Goal: Task Accomplishment & Management: Complete application form

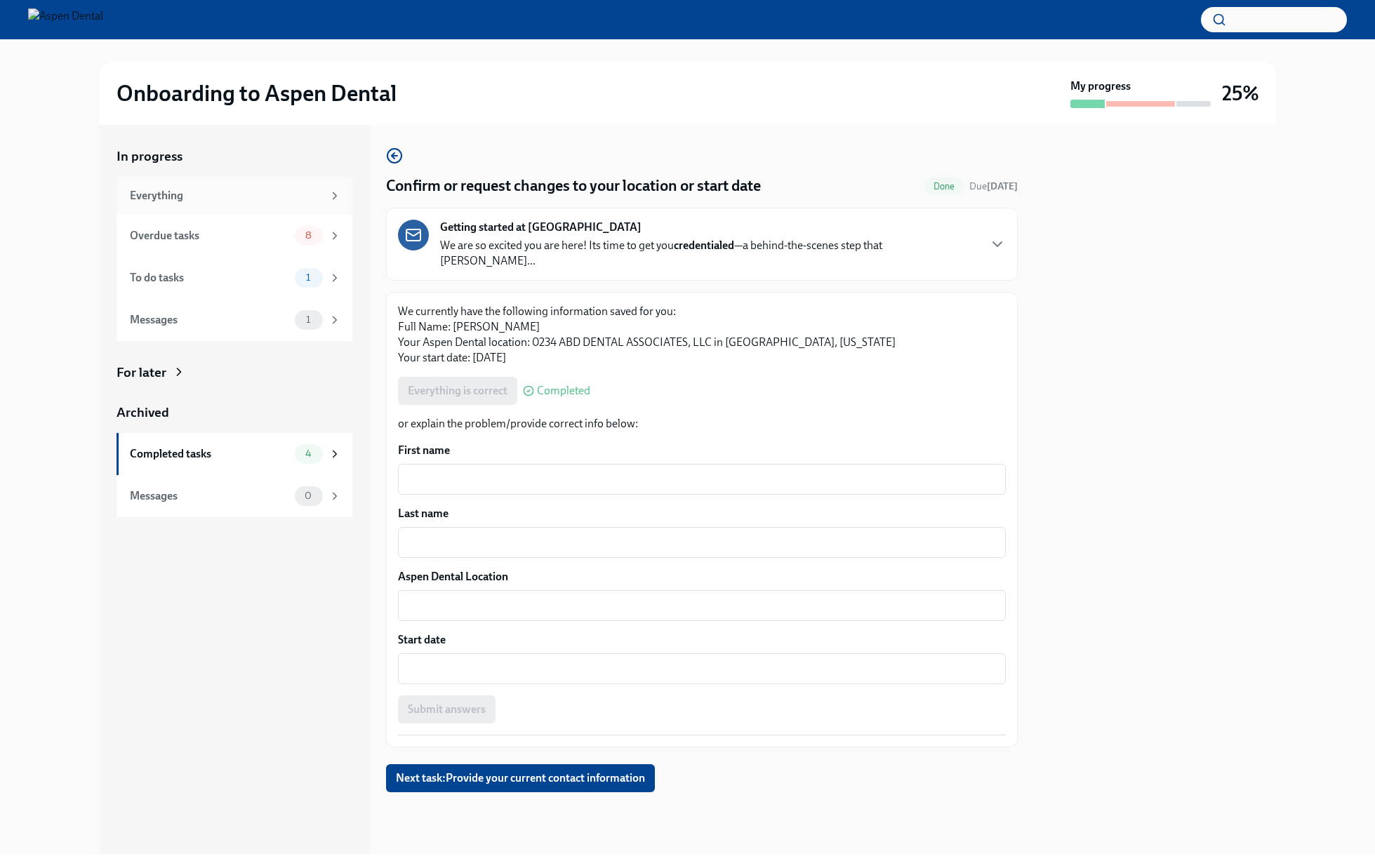
click at [301, 189] on div "Everything" at bounding box center [226, 195] width 193 height 15
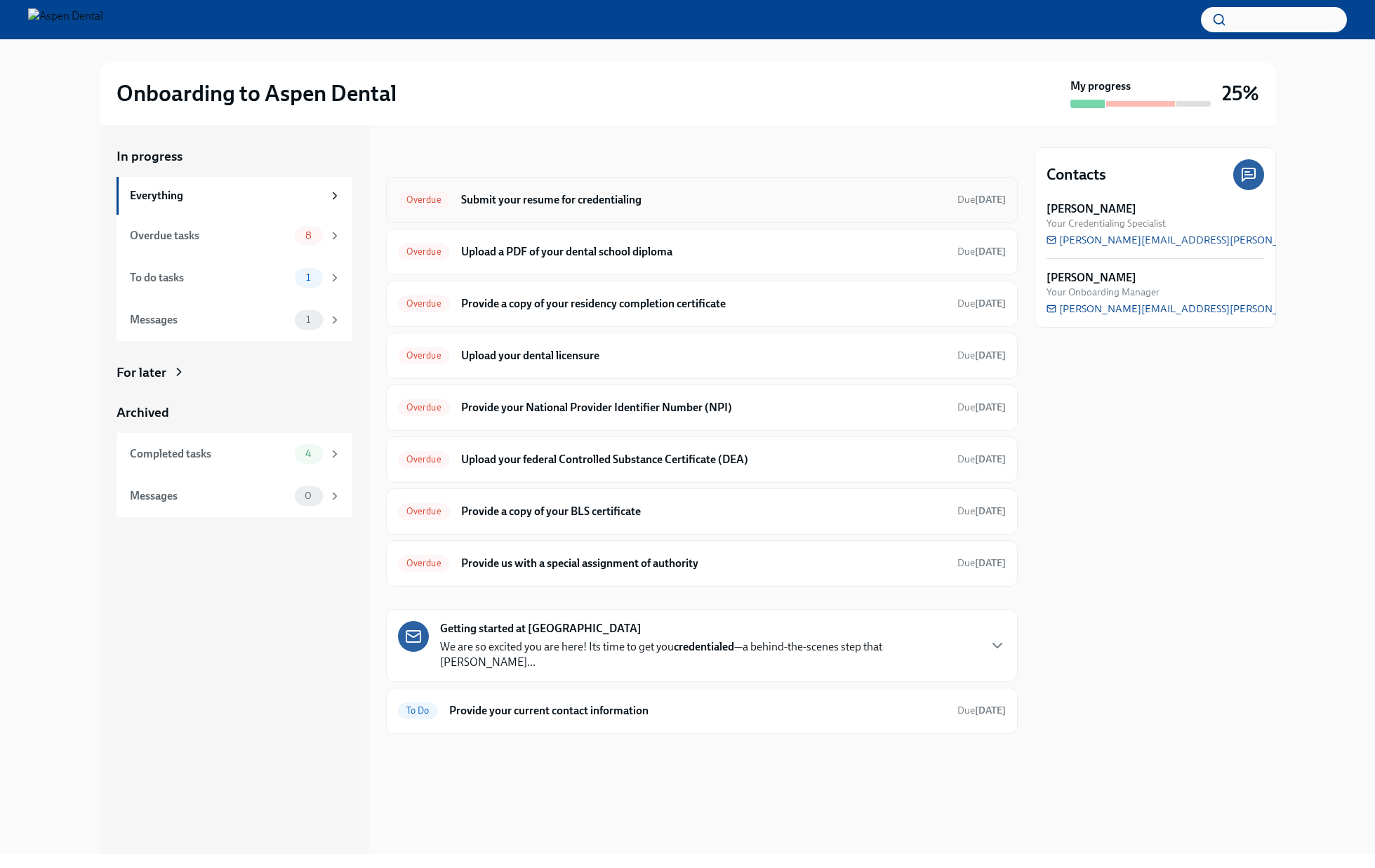
click at [566, 197] on h6 "Submit your resume for credentialing" at bounding box center [704, 199] width 485 height 15
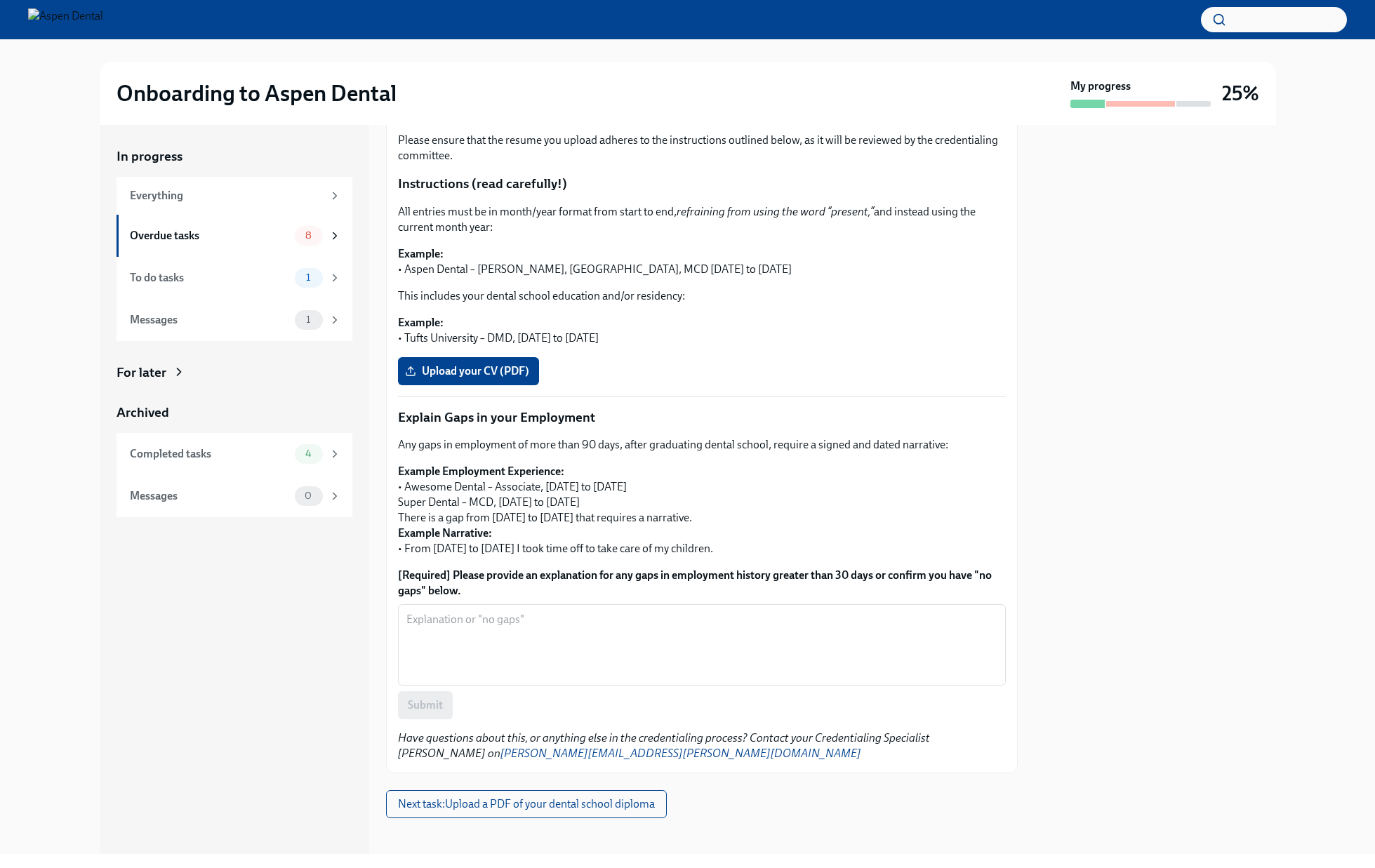
scroll to position [138, 0]
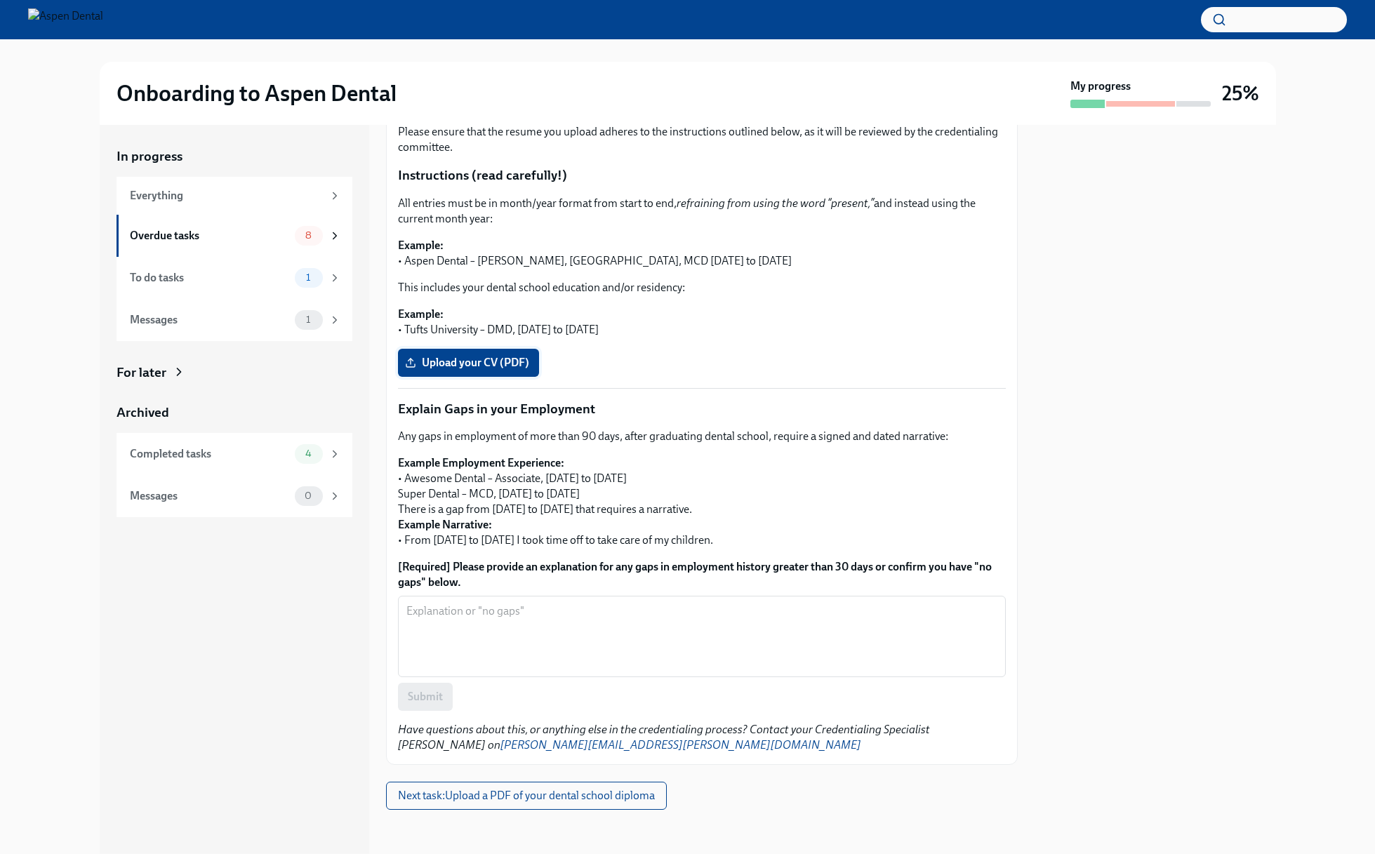
click at [449, 366] on span "Upload your CV (PDF)" at bounding box center [469, 363] width 121 height 14
click at [0, 0] on input "Upload your CV (PDF)" at bounding box center [0, 0] width 0 height 0
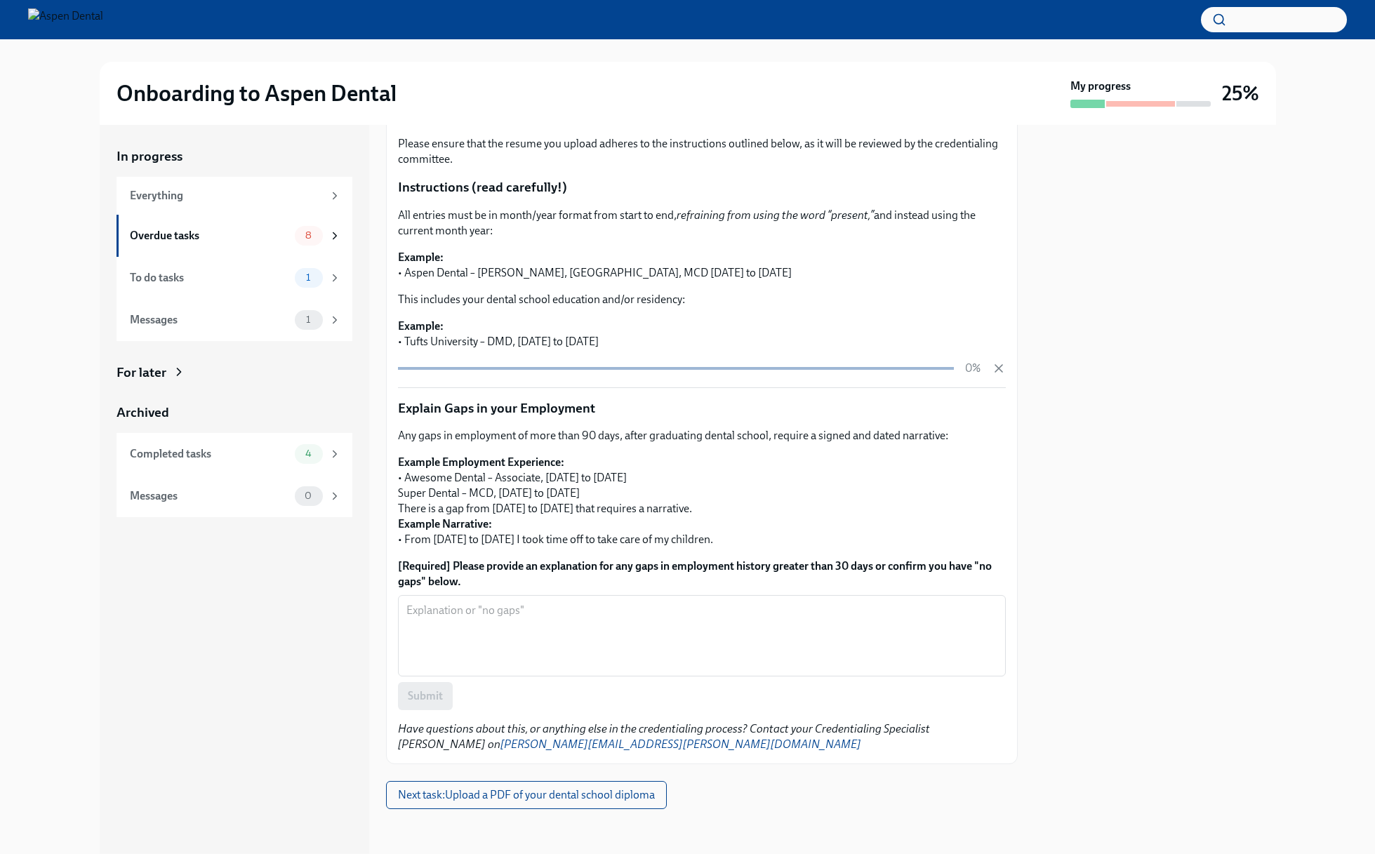
scroll to position [125, 0]
click at [992, 370] on icon "button" at bounding box center [998, 369] width 14 height 14
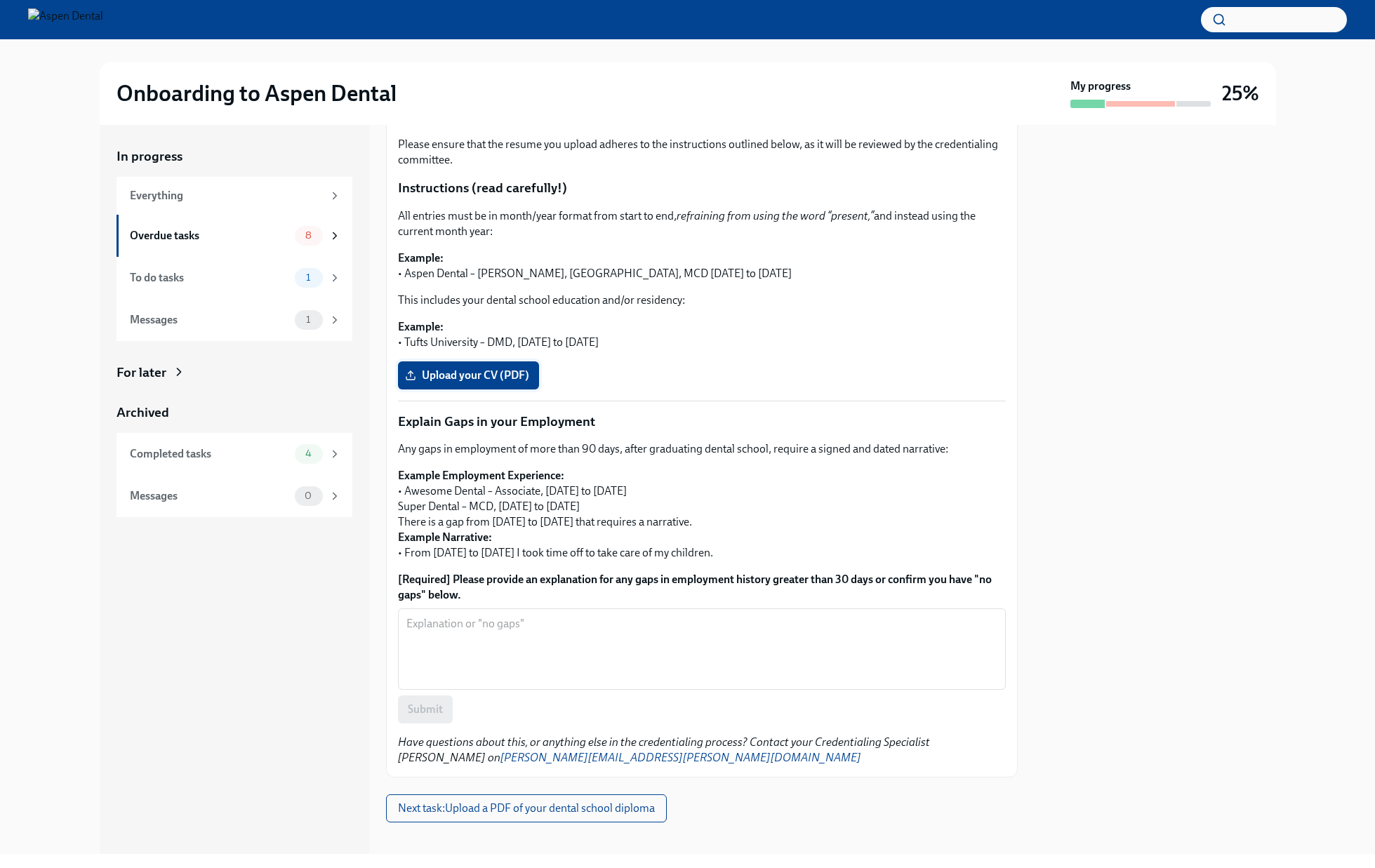
click at [489, 378] on span "Upload your CV (PDF)" at bounding box center [469, 375] width 121 height 14
click at [0, 0] on input "Upload your CV (PDF)" at bounding box center [0, 0] width 0 height 0
click at [628, 617] on textarea "[Required] Please provide an explanation for any gaps in employment history gre…" at bounding box center [702, 648] width 591 height 67
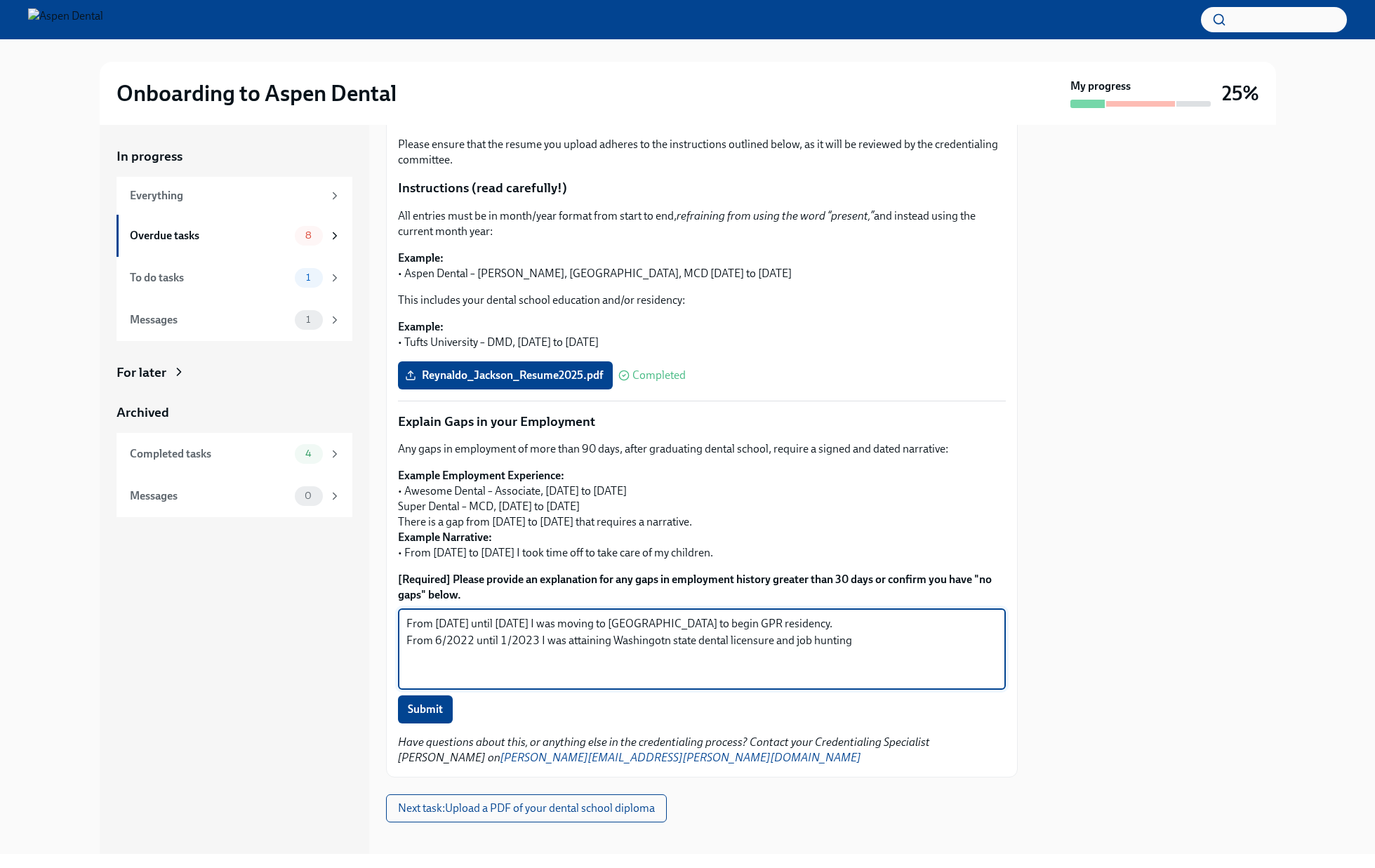
click at [659, 639] on textarea "From 5/16/2021 until 7/1/2021 I was moving to NYC to begin GPR residency. From …" at bounding box center [702, 648] width 591 height 67
click at [767, 640] on textarea "From 5/16/2021 until 7/1/2021 I was moving to NYC to begin GPR residency. From …" at bounding box center [702, 648] width 591 height 67
click at [610, 638] on textarea "From 5/16/2021 until 7/1/2021 I was moving to NYC to begin GPR residency. From …" at bounding box center [702, 648] width 591 height 67
click at [869, 642] on textarea "From 5/16/2021 until 7/1/2021 I was moving to NYC to begin GPR residency. From …" at bounding box center [702, 648] width 591 height 67
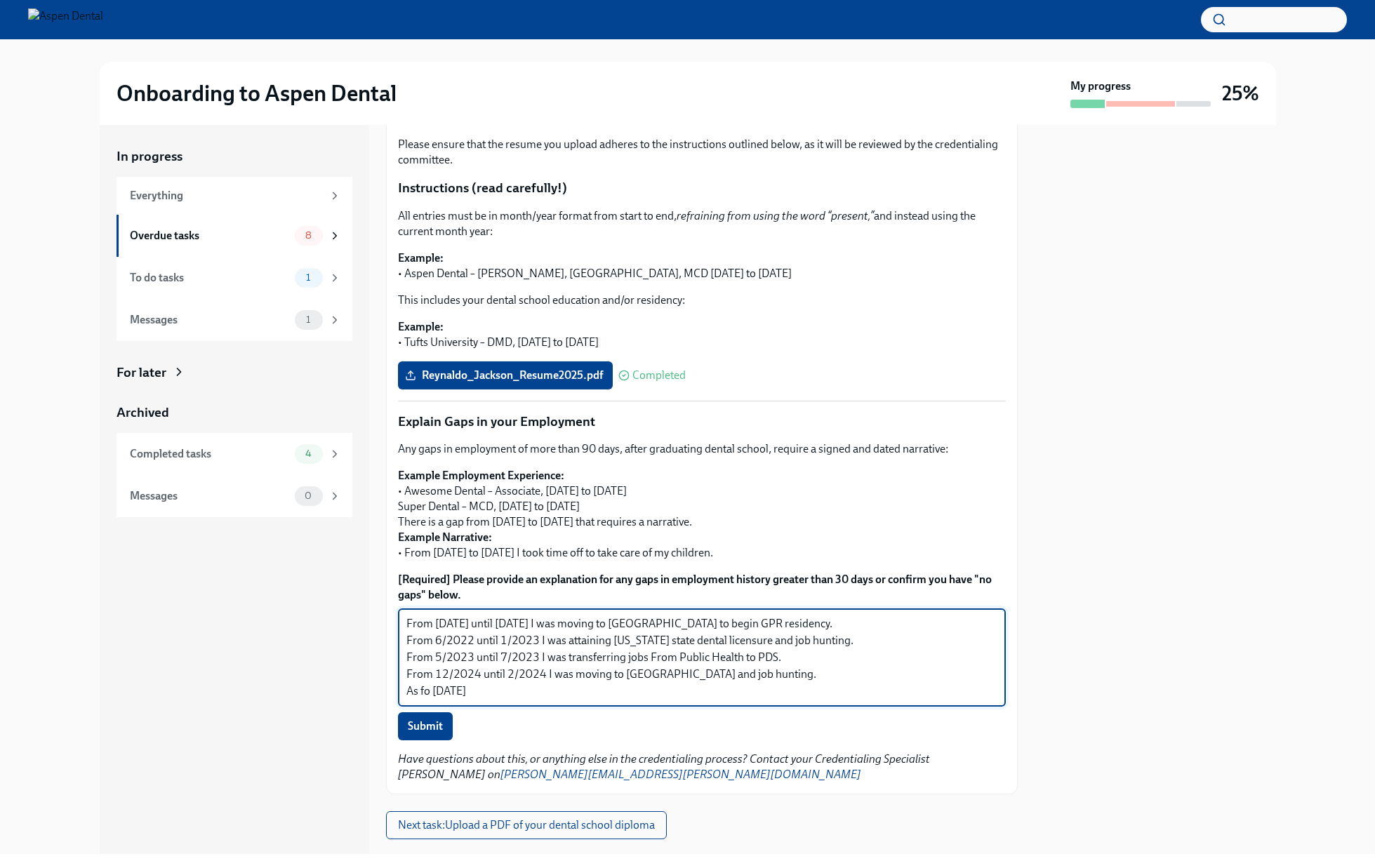
click at [425, 690] on textarea "From 5/16/2021 until 7/1/2021 I was moving to NYC to begin GPR residency. From …" at bounding box center [702, 657] width 591 height 84
click at [510, 690] on textarea "From 5/16/2021 until 7/1/2021 I was moving to NYC to begin GPR residency. From …" at bounding box center [702, 657] width 591 height 84
type textarea "From 5/16/2021 until 7/1/2021 I was moving to NYC to begin GPR residency. From …"
click at [423, 729] on span "Submit" at bounding box center [425, 726] width 35 height 14
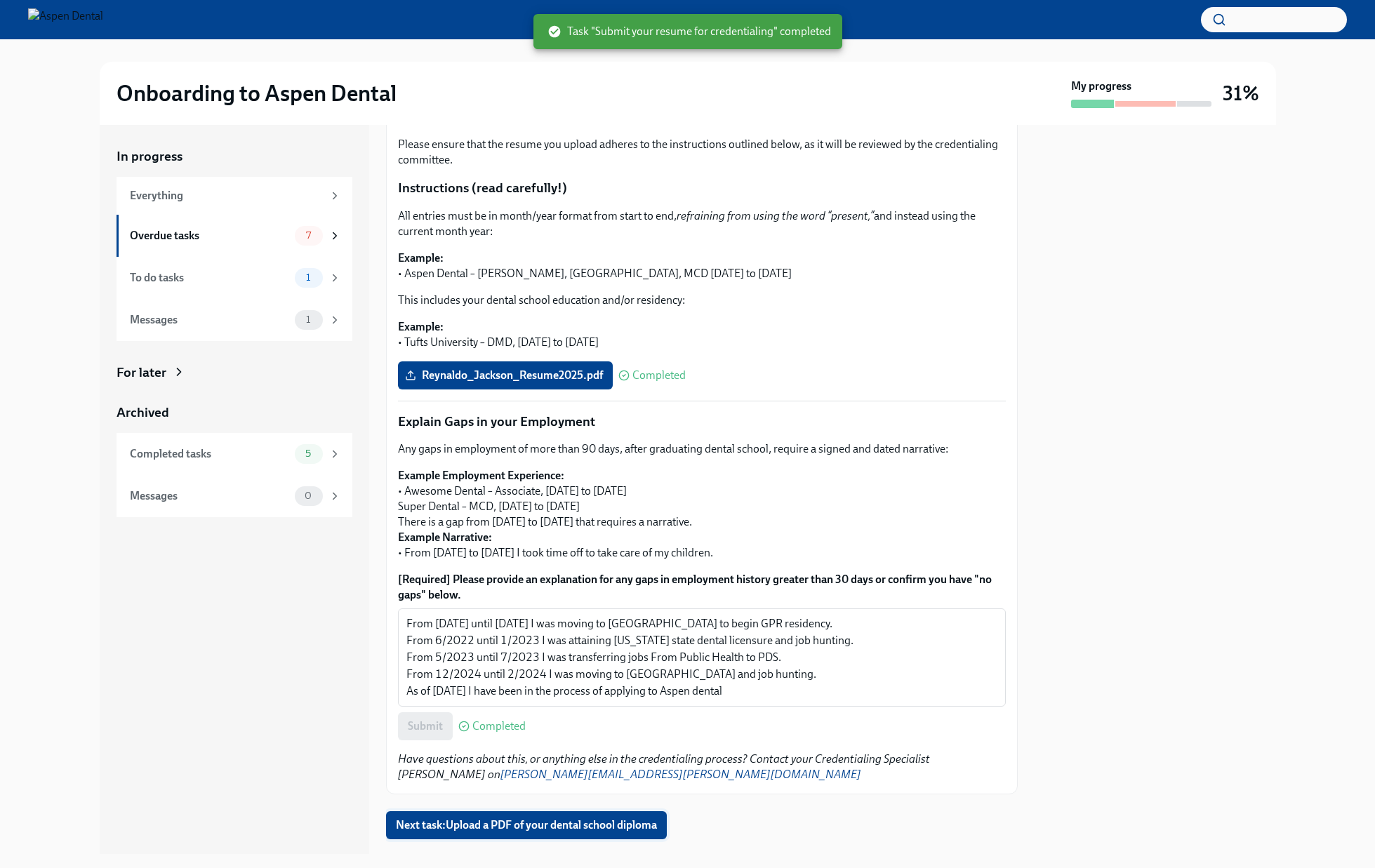
click at [575, 827] on span "Next task : Upload a PDF of your dental school diploma" at bounding box center [526, 825] width 261 height 14
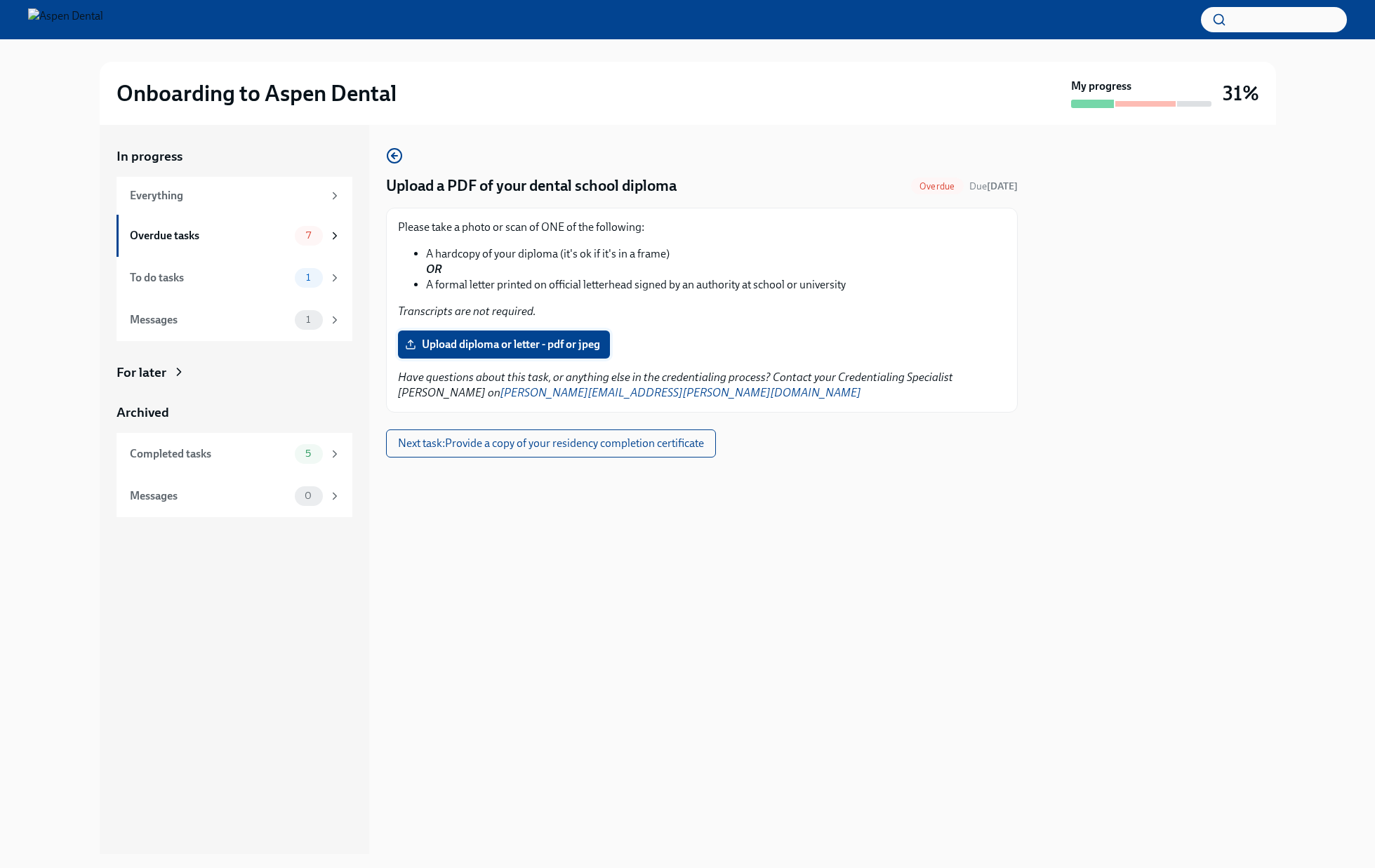
click at [568, 347] on span "Upload diploma or letter - pdf or jpeg" at bounding box center [504, 344] width 192 height 14
click at [0, 0] on input "Upload diploma or letter - pdf or jpeg" at bounding box center [0, 0] width 0 height 0
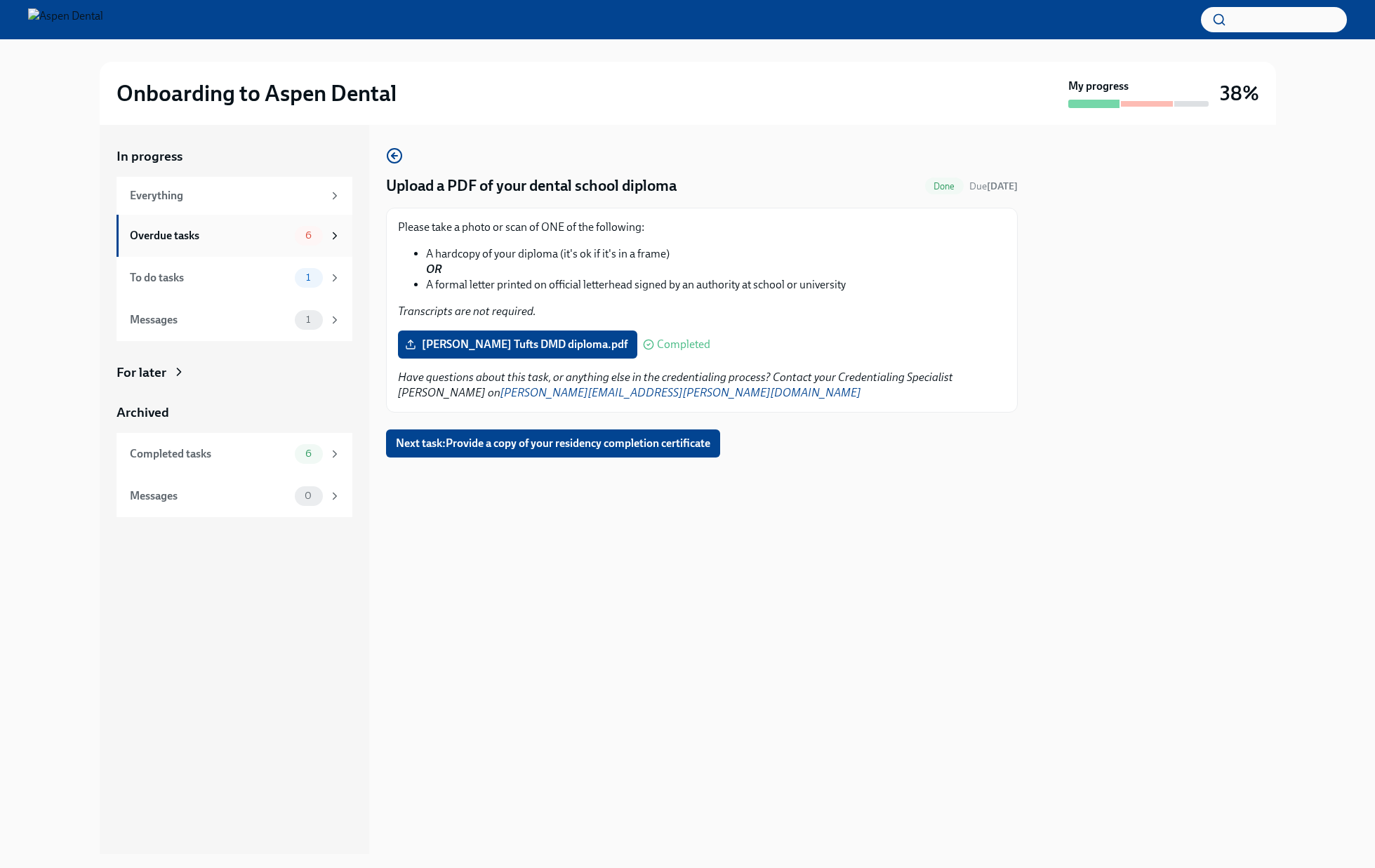
click at [305, 230] on span "6" at bounding box center [308, 235] width 23 height 11
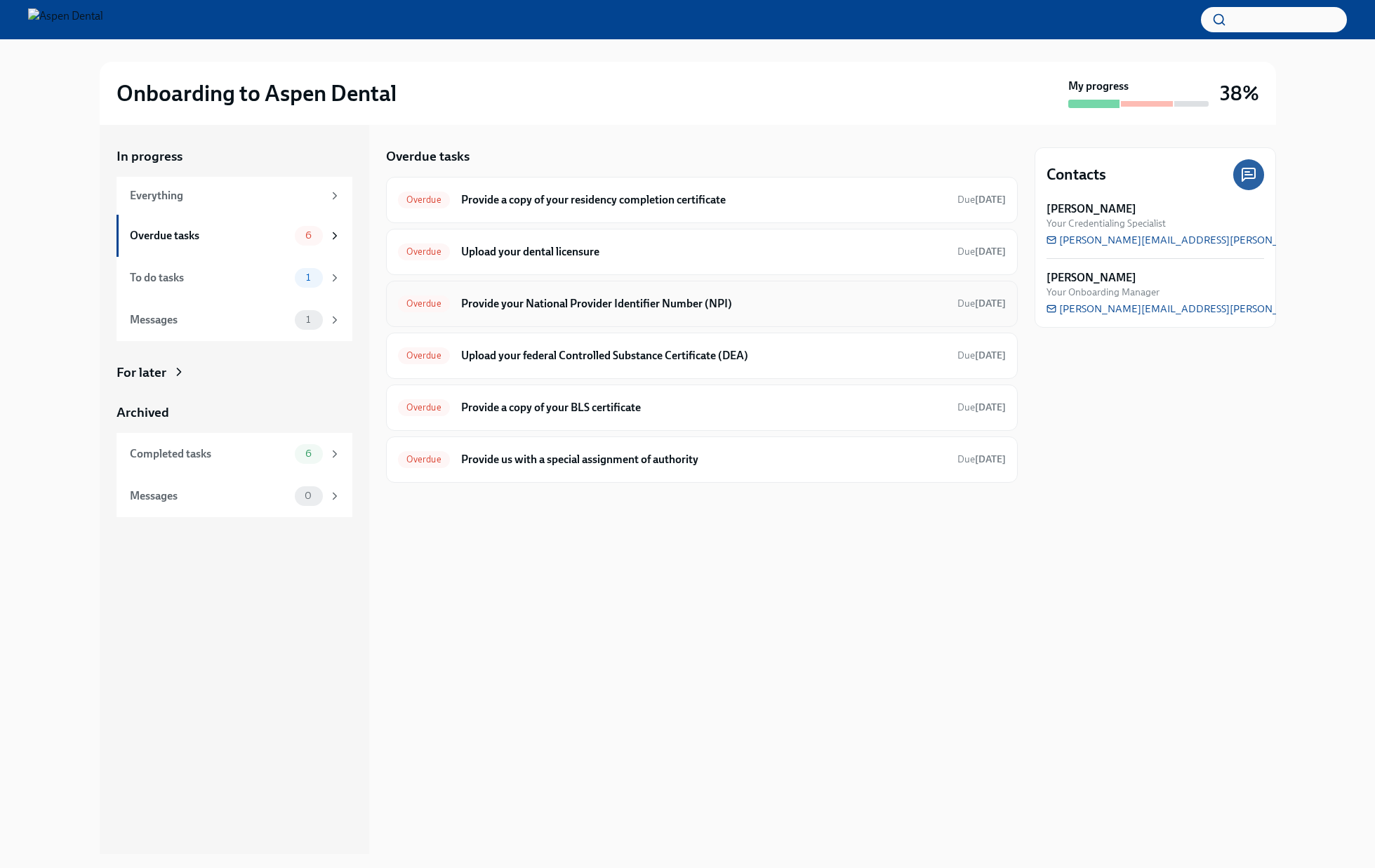
click at [645, 294] on div "Overdue Provide your National Provider Identifier Number (NPI) Due 9 days ago" at bounding box center [702, 303] width 608 height 22
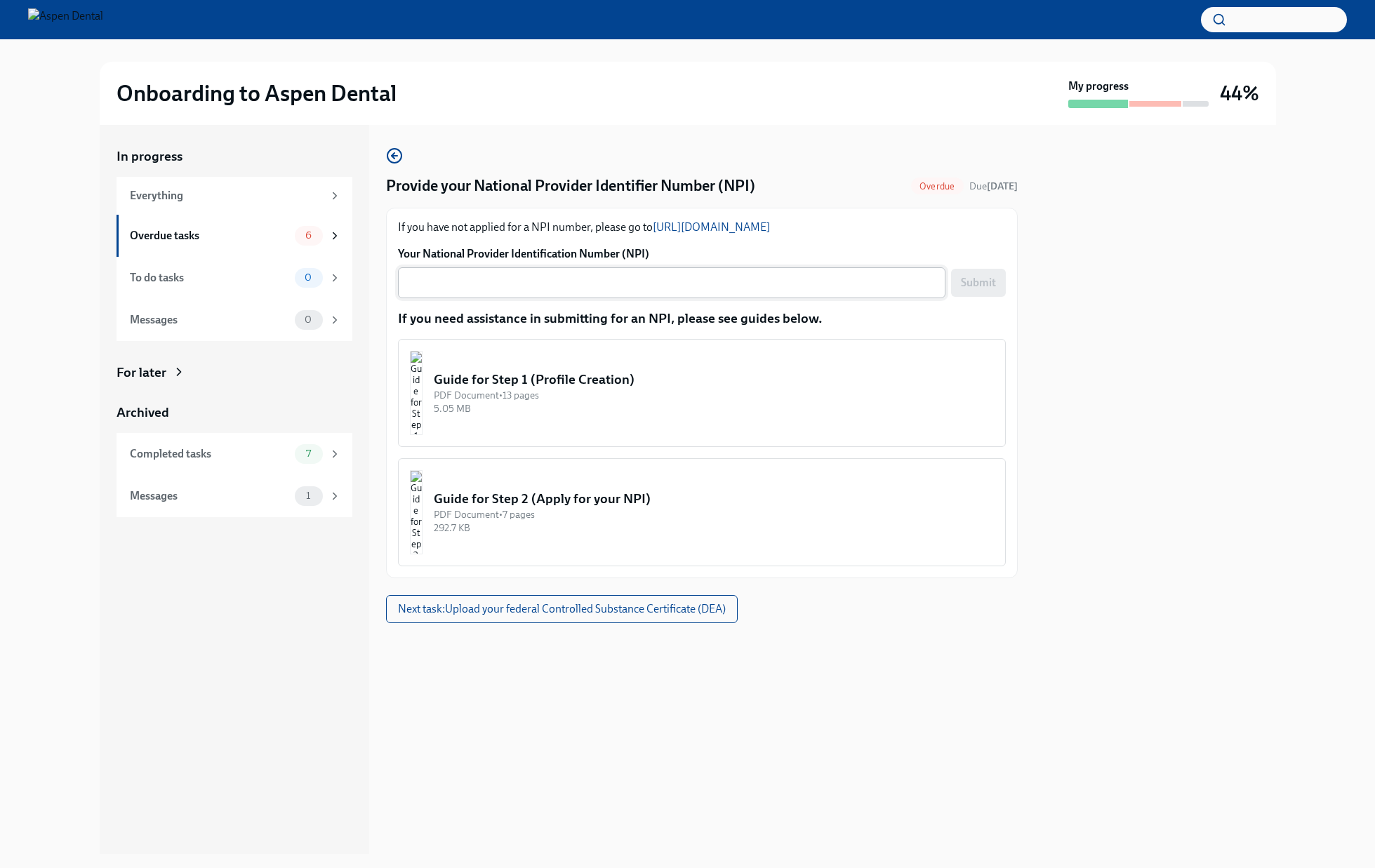
click at [621, 285] on textarea "Your National Provider Identification Number (NPI)" at bounding box center [672, 282] width 531 height 17
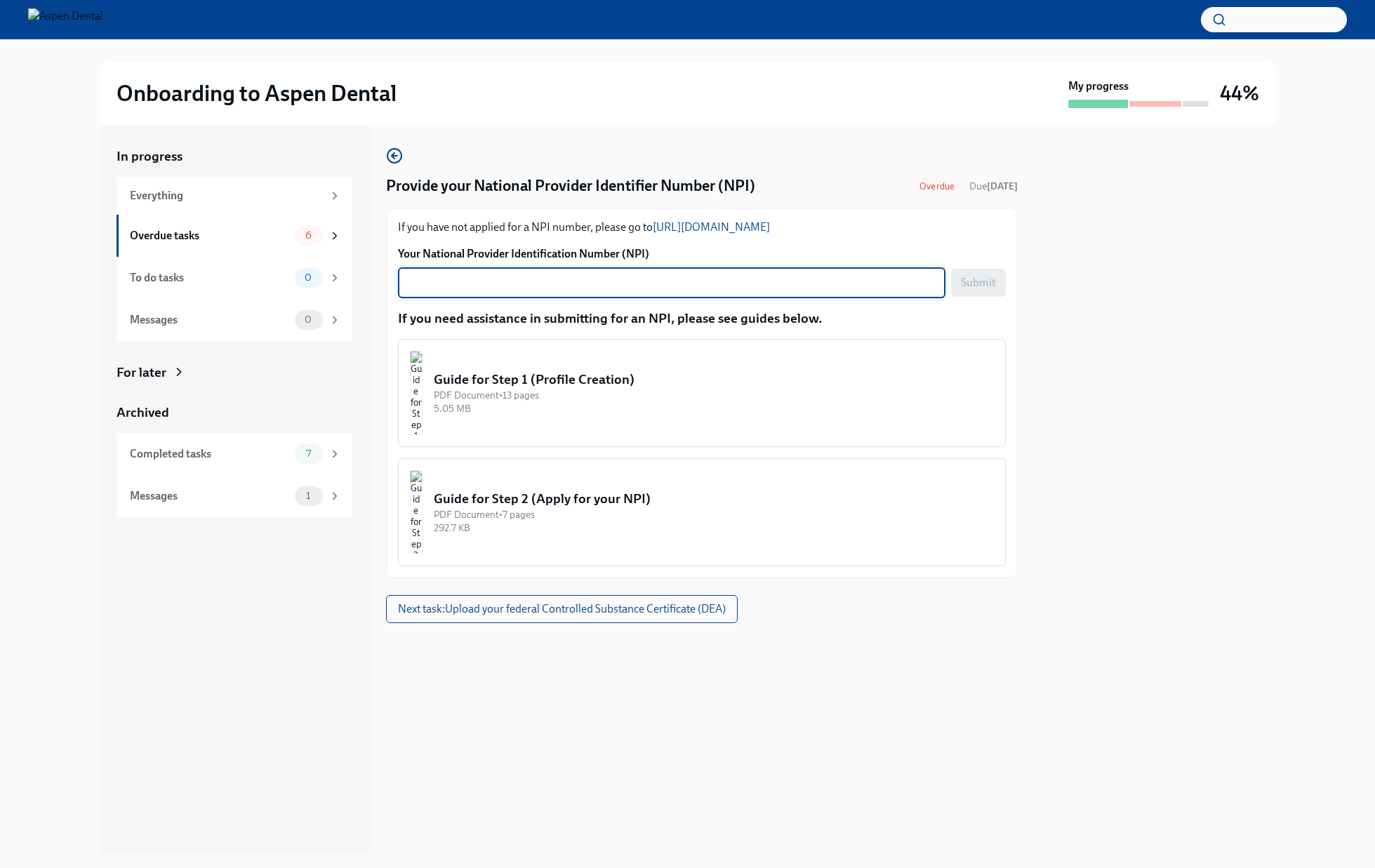
paste textarea "1407435696"
type textarea "1407435696"
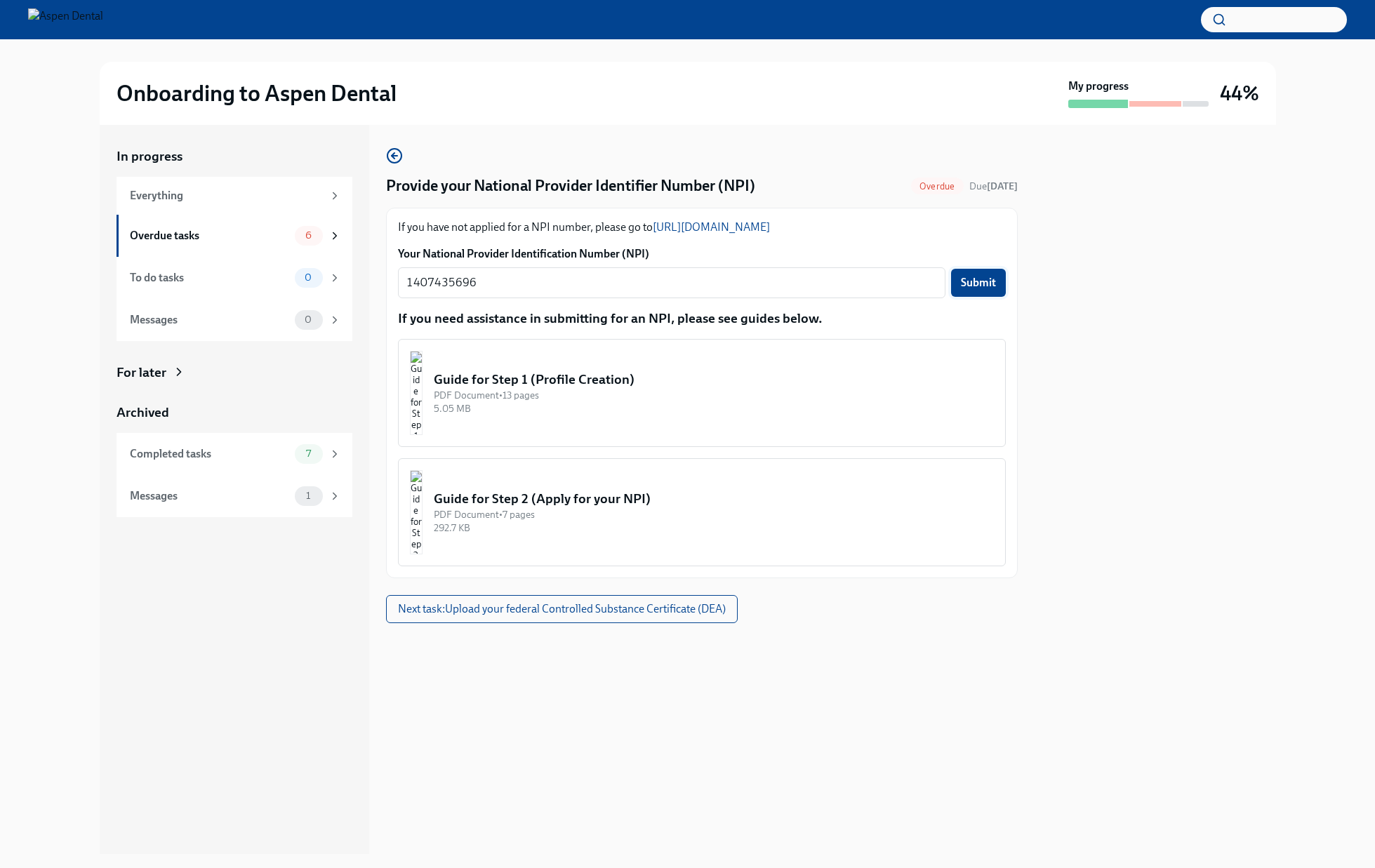
click at [986, 282] on span "Submit" at bounding box center [979, 282] width 35 height 14
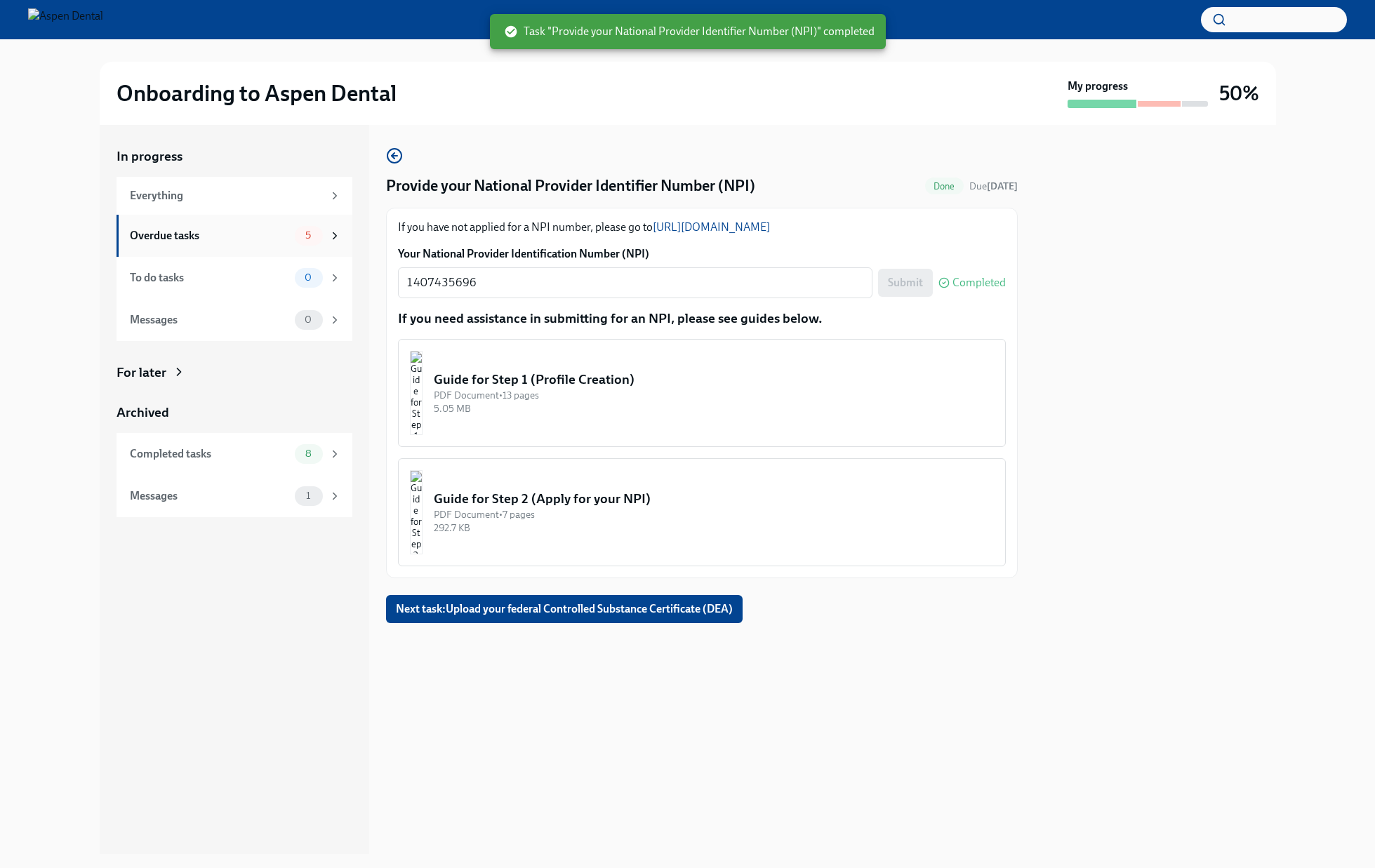
click at [253, 238] on div "Overdue tasks" at bounding box center [209, 235] width 160 height 15
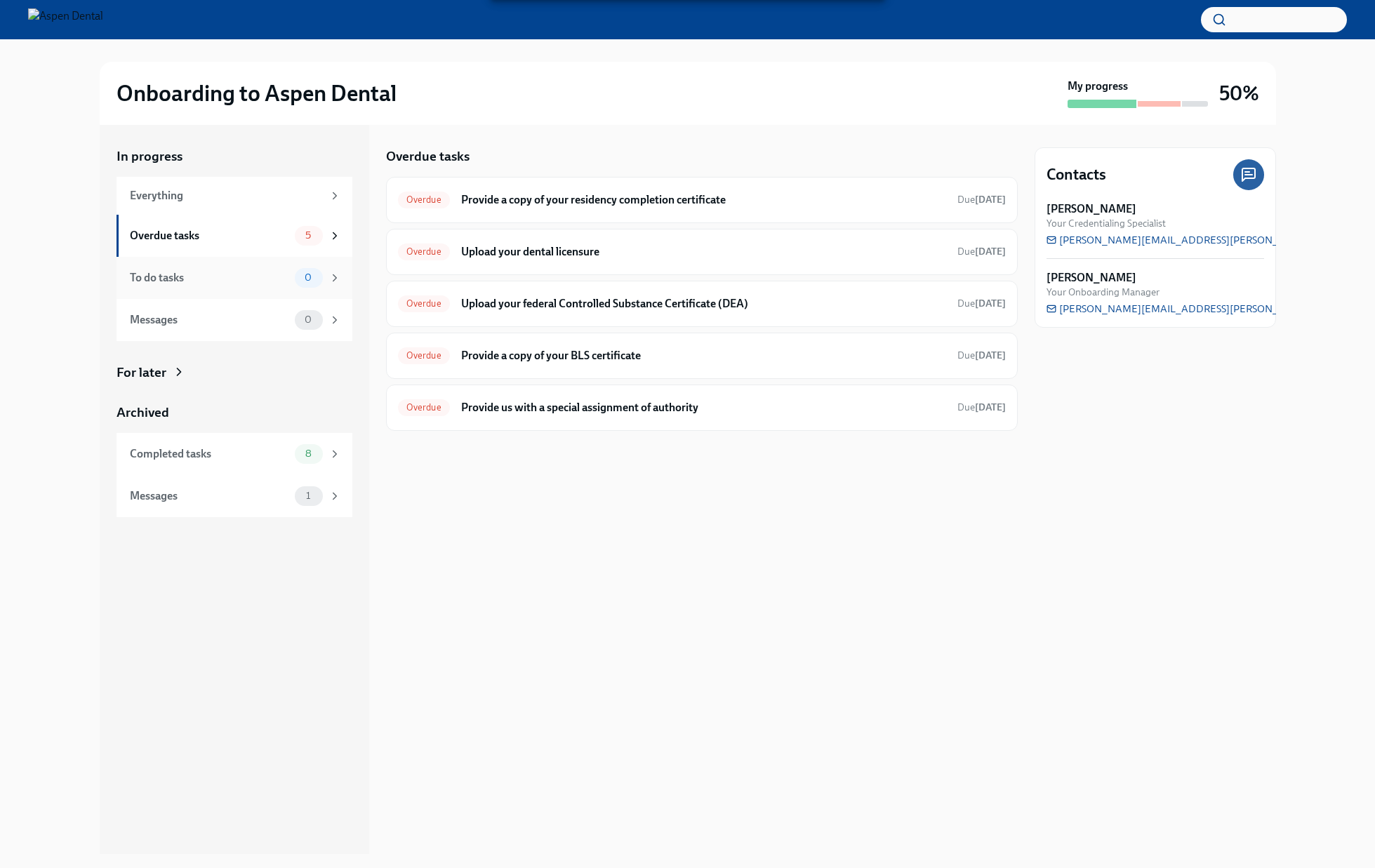
click at [230, 286] on div "To do tasks 0" at bounding box center [235, 277] width 212 height 19
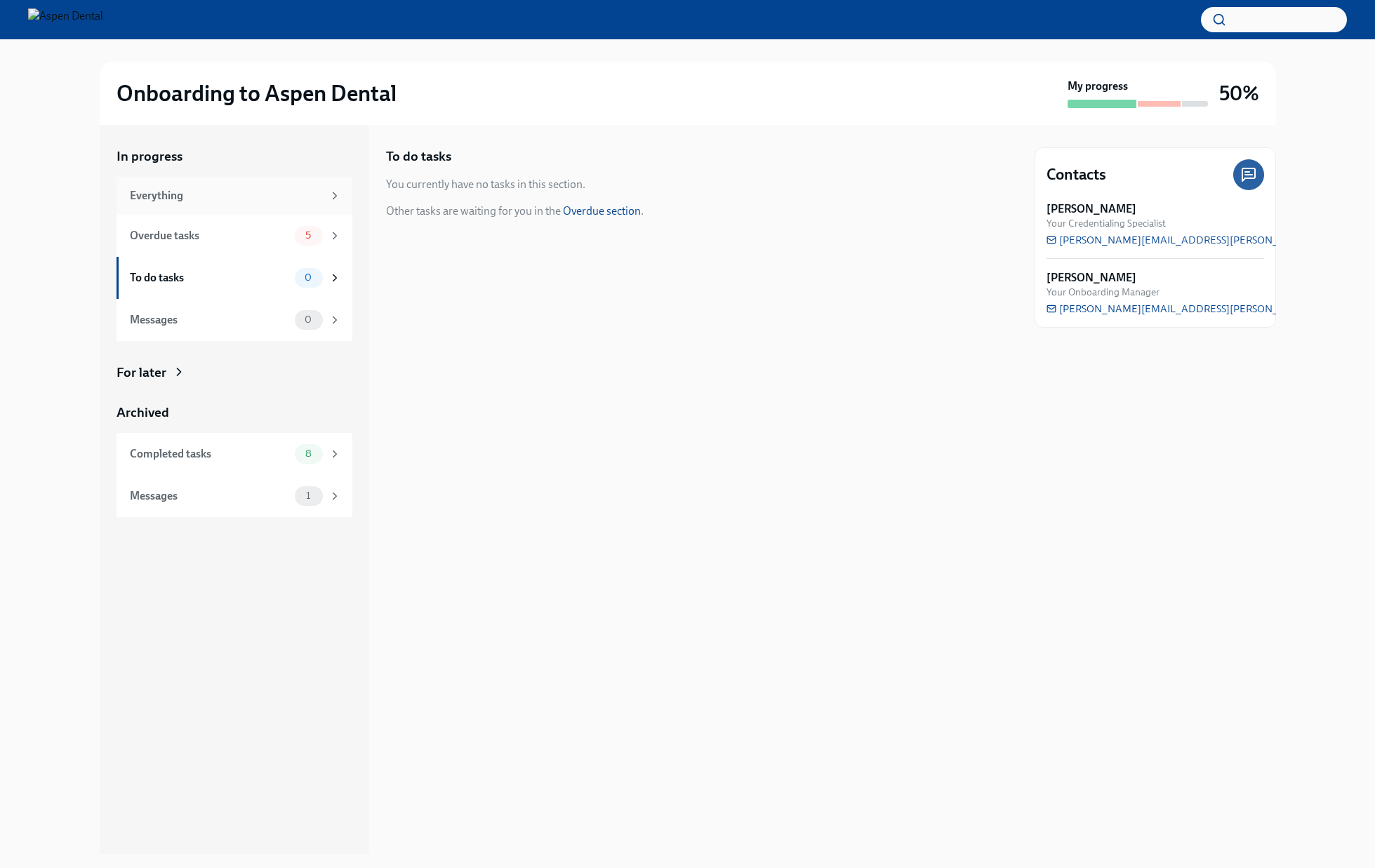
click at [258, 200] on div "Everything" at bounding box center [226, 195] width 193 height 15
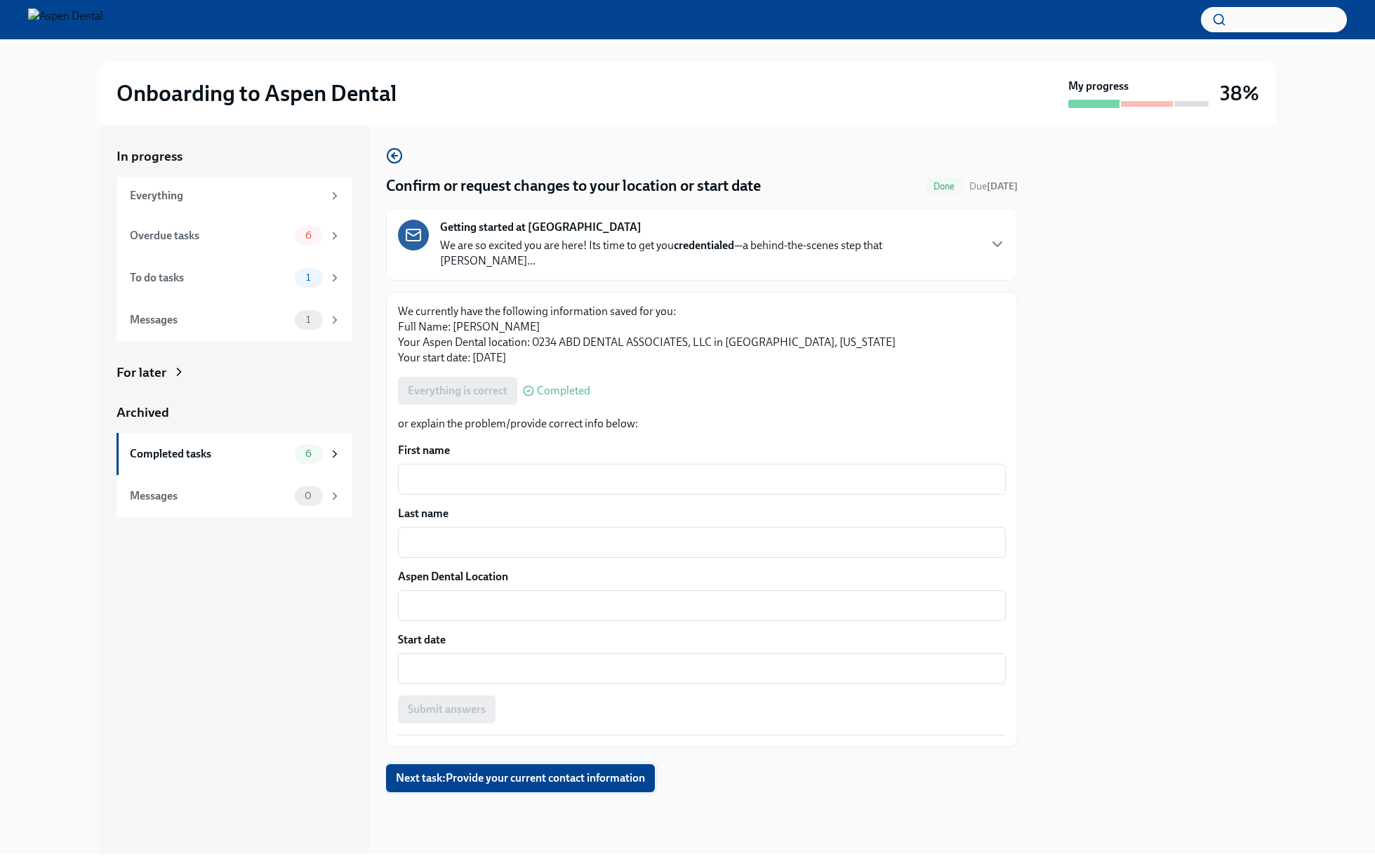
click at [576, 771] on span "Next task : Provide your current contact information" at bounding box center [520, 778] width 249 height 14
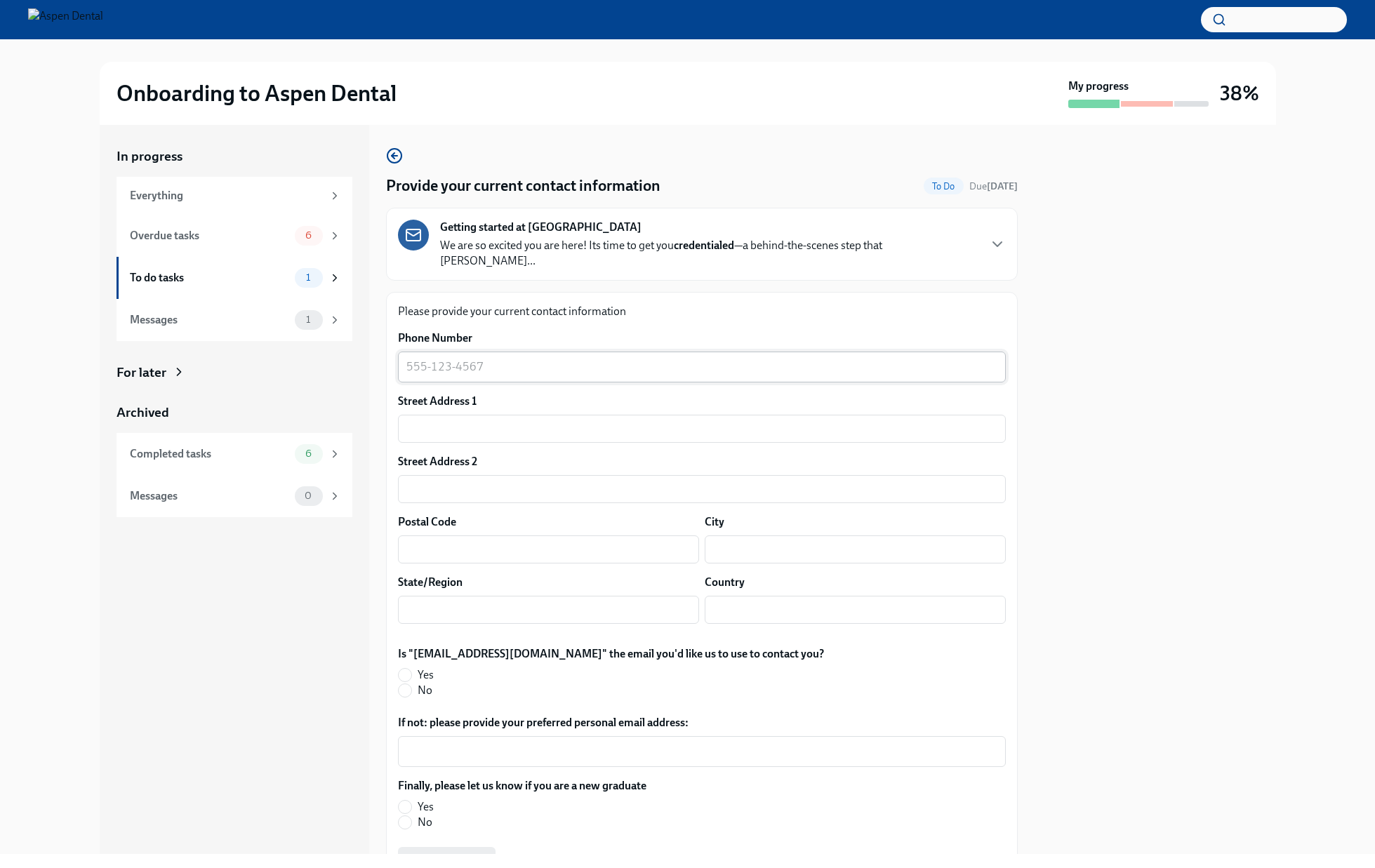
click at [560, 359] on textarea "Phone Number" at bounding box center [702, 367] width 591 height 17
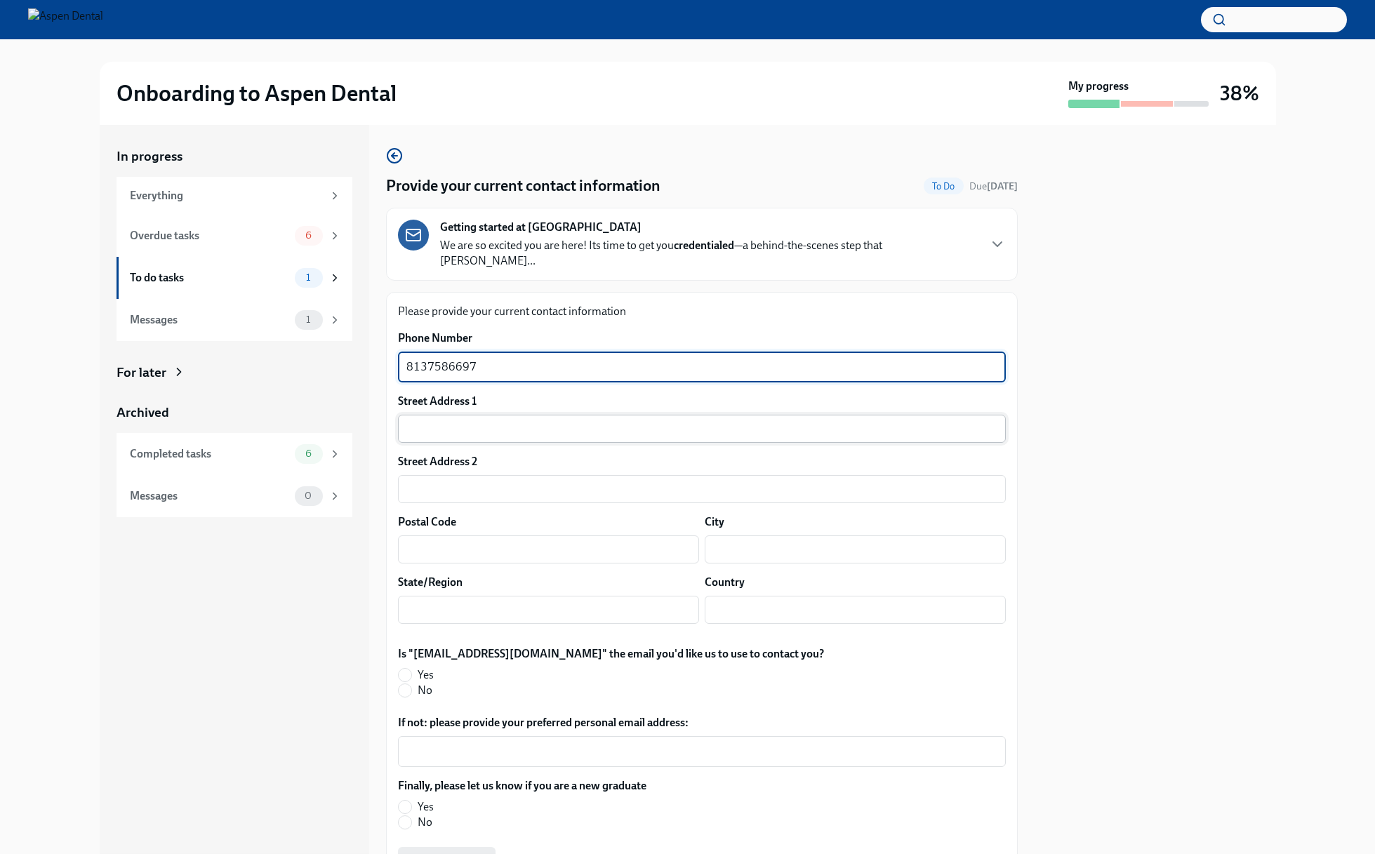
type textarea "8137586697"
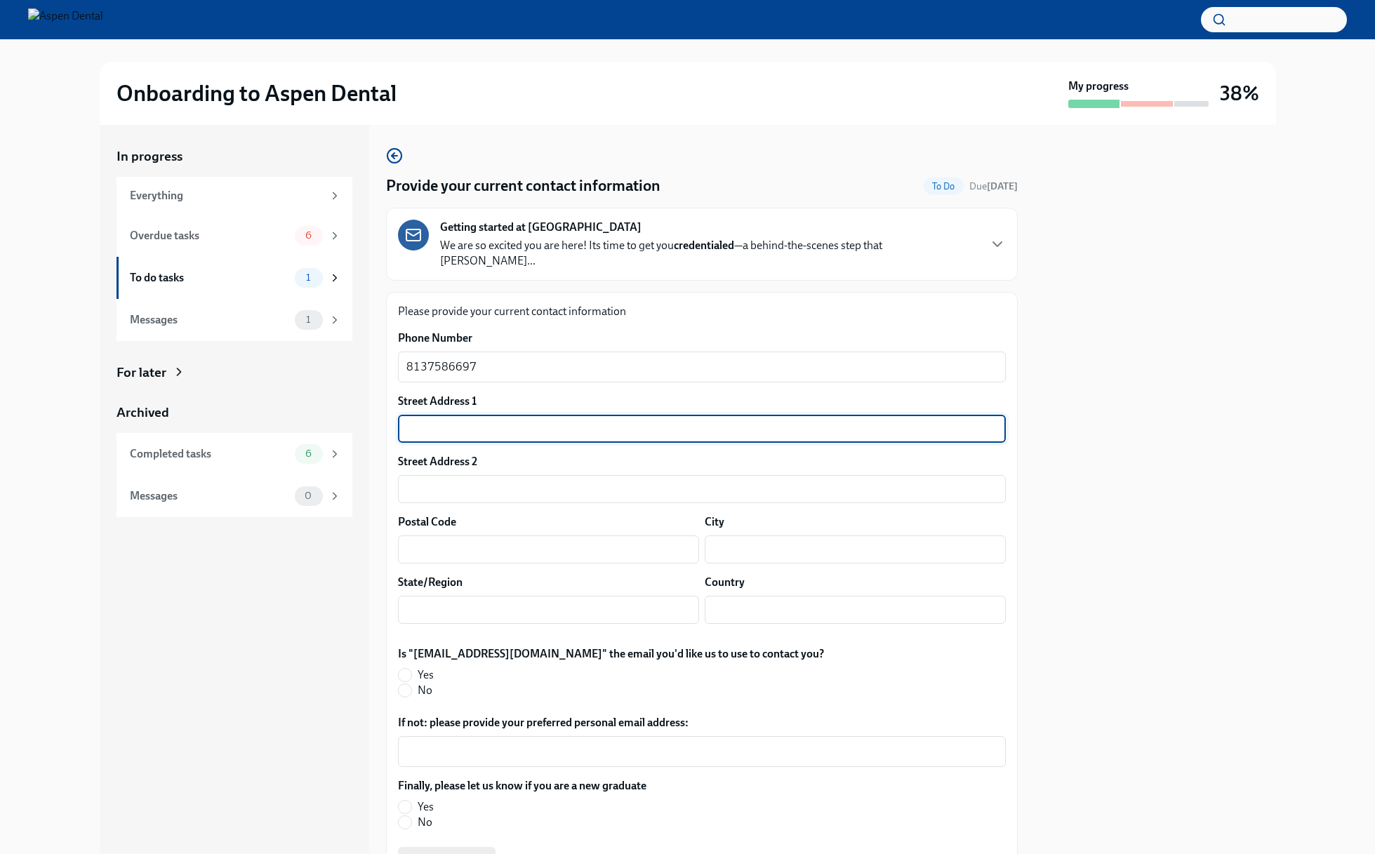
click at [591, 415] on input "text" at bounding box center [702, 428] width 608 height 28
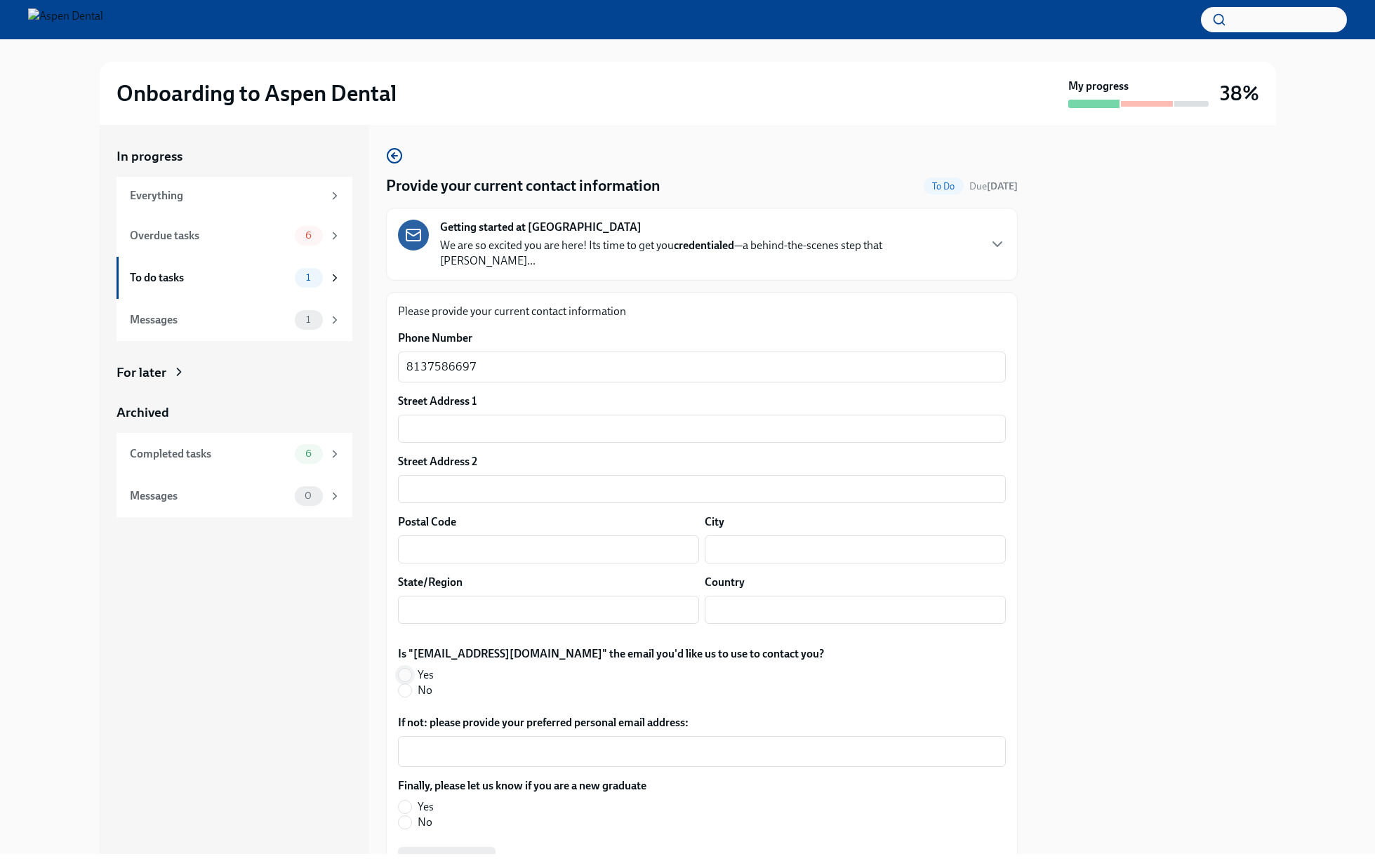
click at [408, 669] on input "Yes" at bounding box center [404, 674] width 12 height 12
radio input "true"
click at [528, 416] on input "text" at bounding box center [702, 428] width 608 height 28
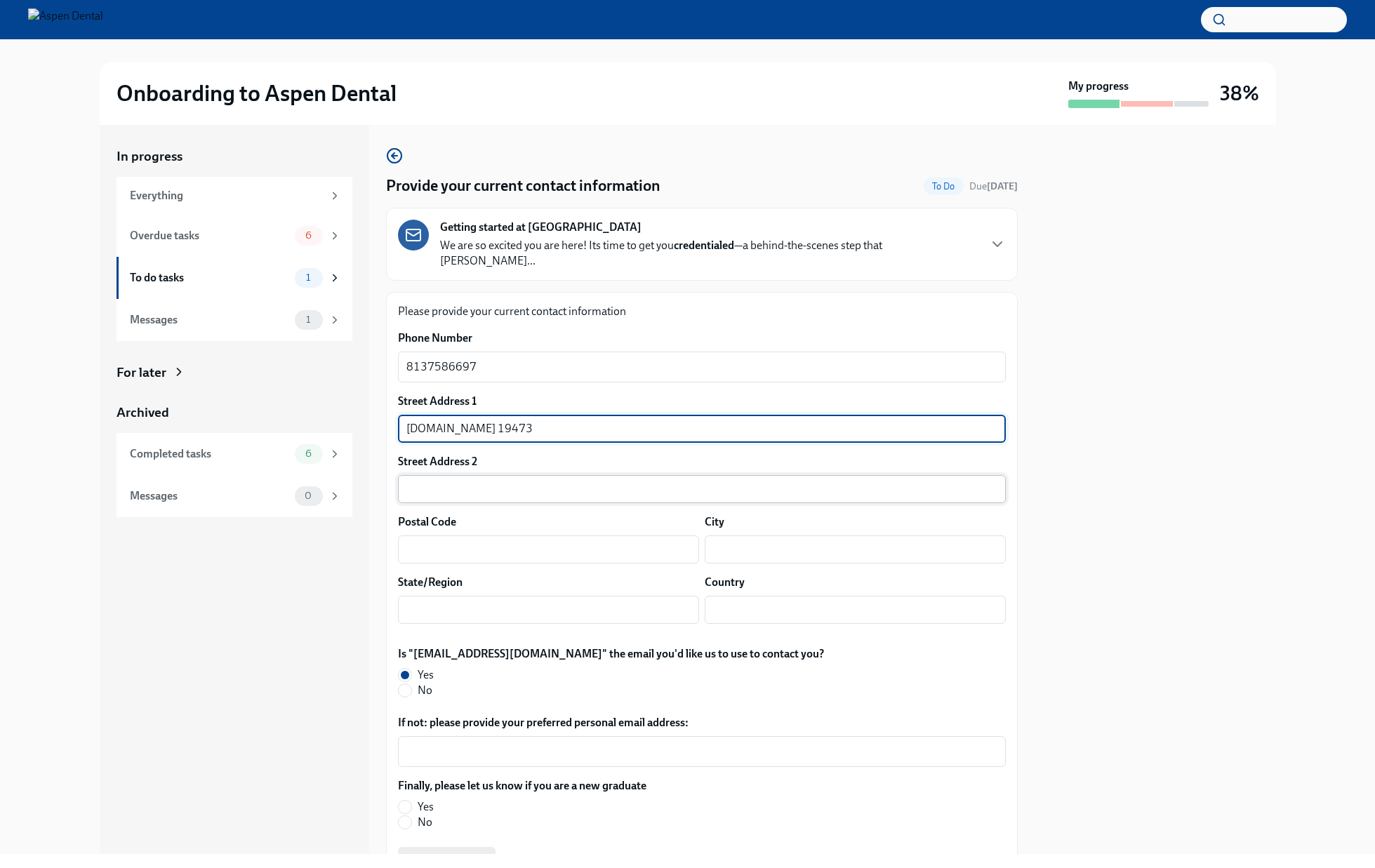
type input "P.O.BOX 19473"
click at [461, 475] on input "text" at bounding box center [702, 489] width 608 height 28
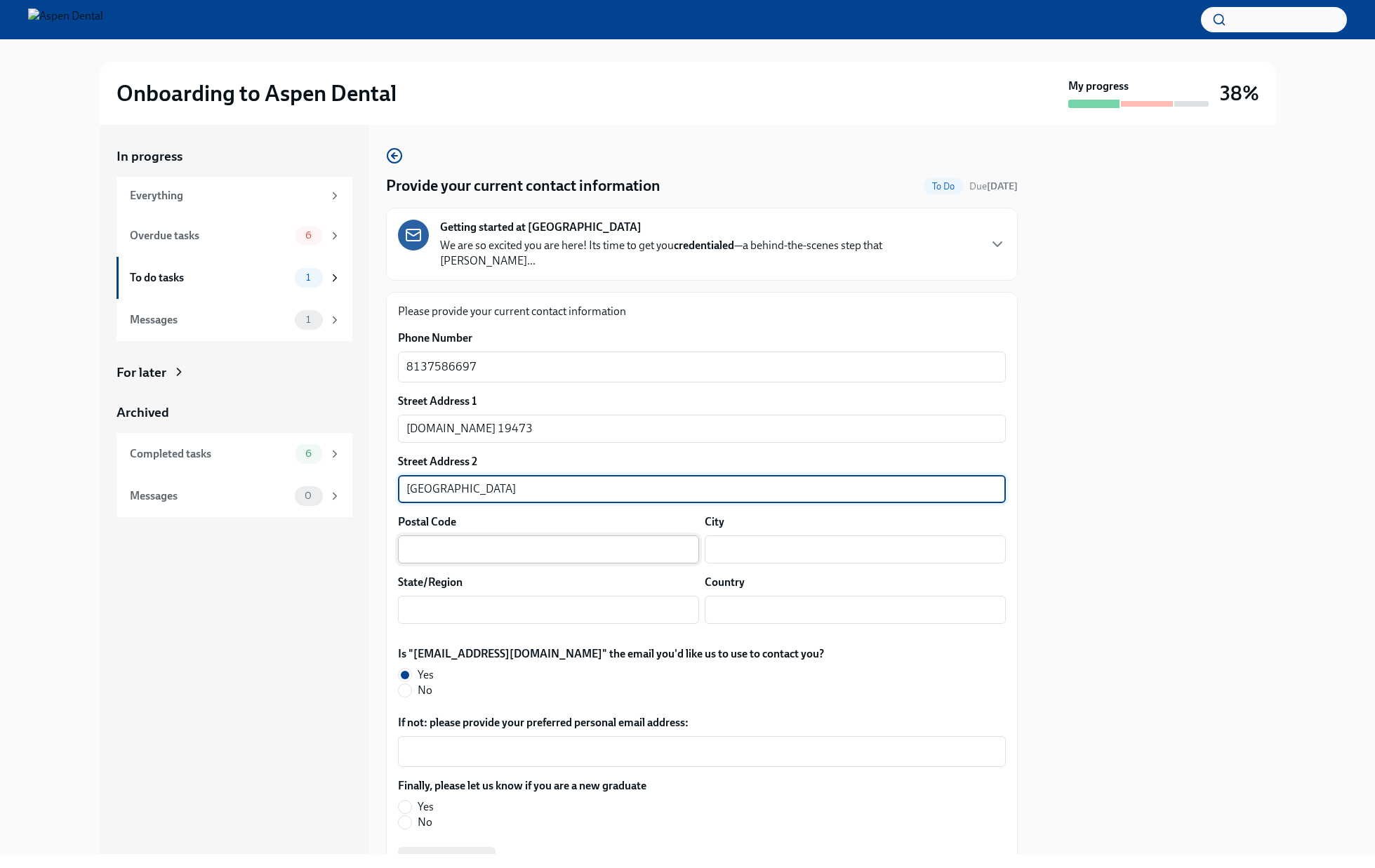
type input "SEATTLE"
click at [450, 536] on input "text" at bounding box center [548, 550] width 301 height 28
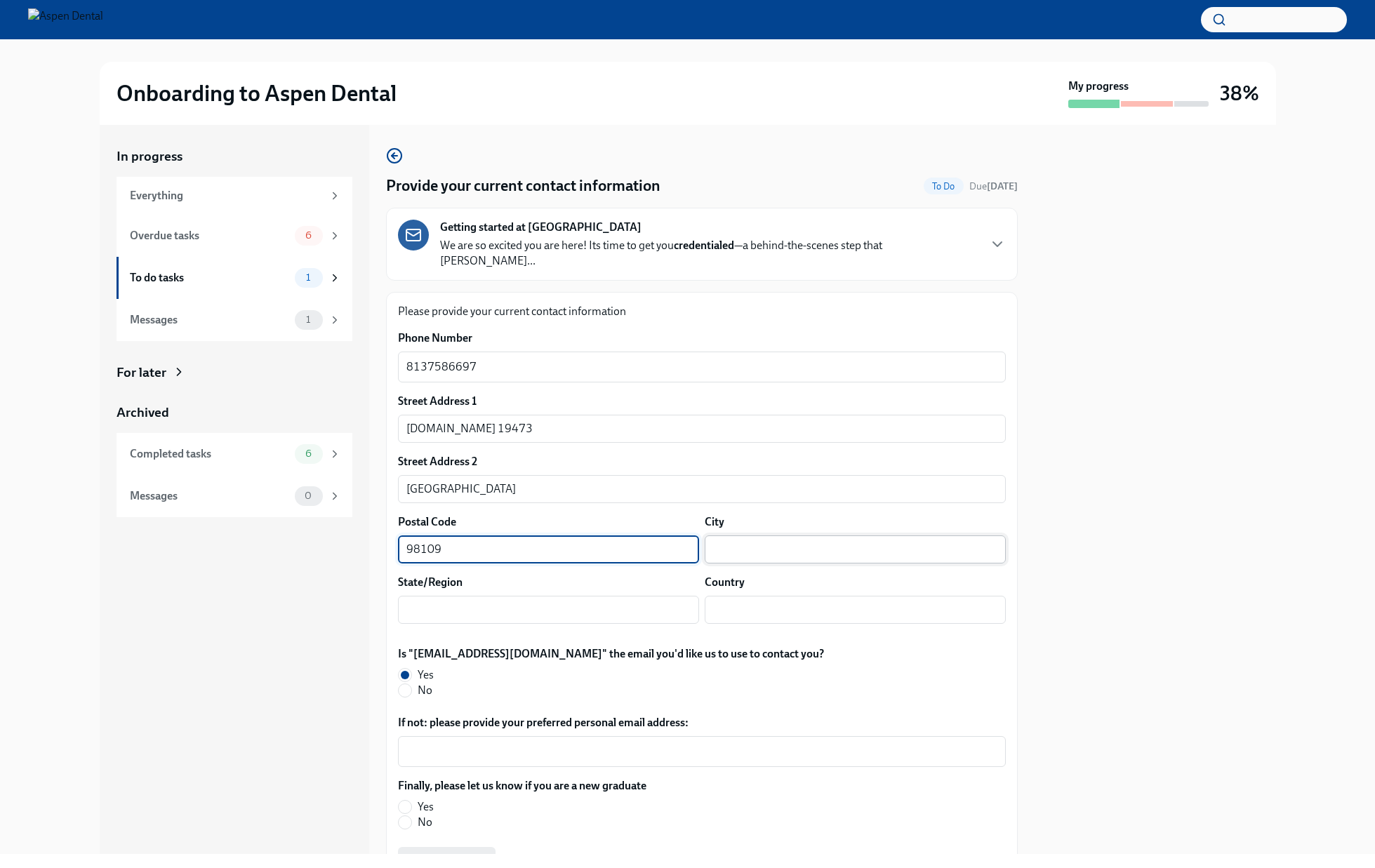
type input "98109"
click at [752, 536] on input "text" at bounding box center [855, 550] width 301 height 28
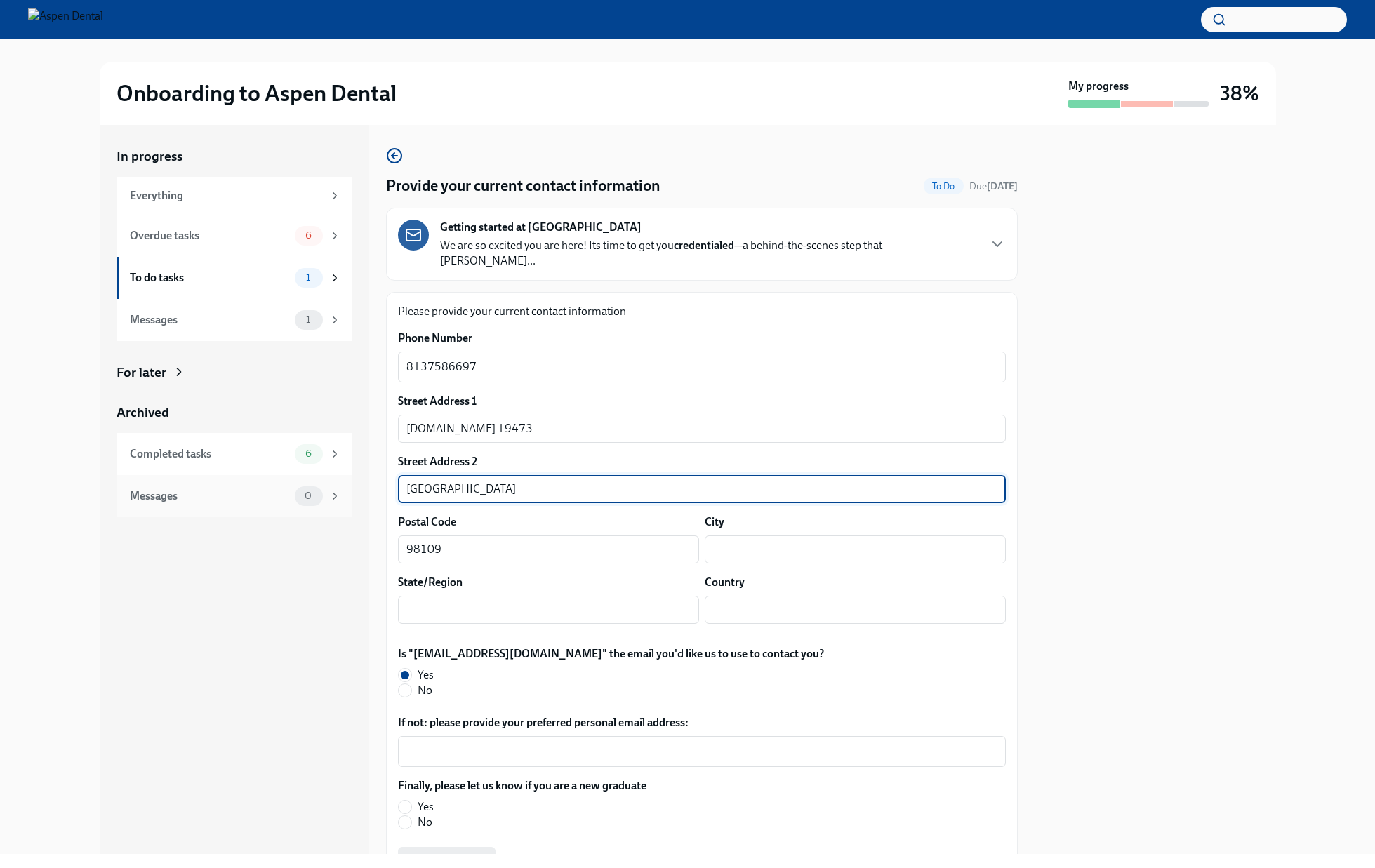
drag, startPoint x: 506, startPoint y: 483, endPoint x: 336, endPoint y: 499, distance: 170.8
click at [336, 499] on div "In progress Everything Overdue tasks 6 To do tasks 1 Messages 1 For later Archi…" at bounding box center [688, 490] width 1176 height 729
click at [729, 536] on input "text" at bounding box center [855, 550] width 301 height 28
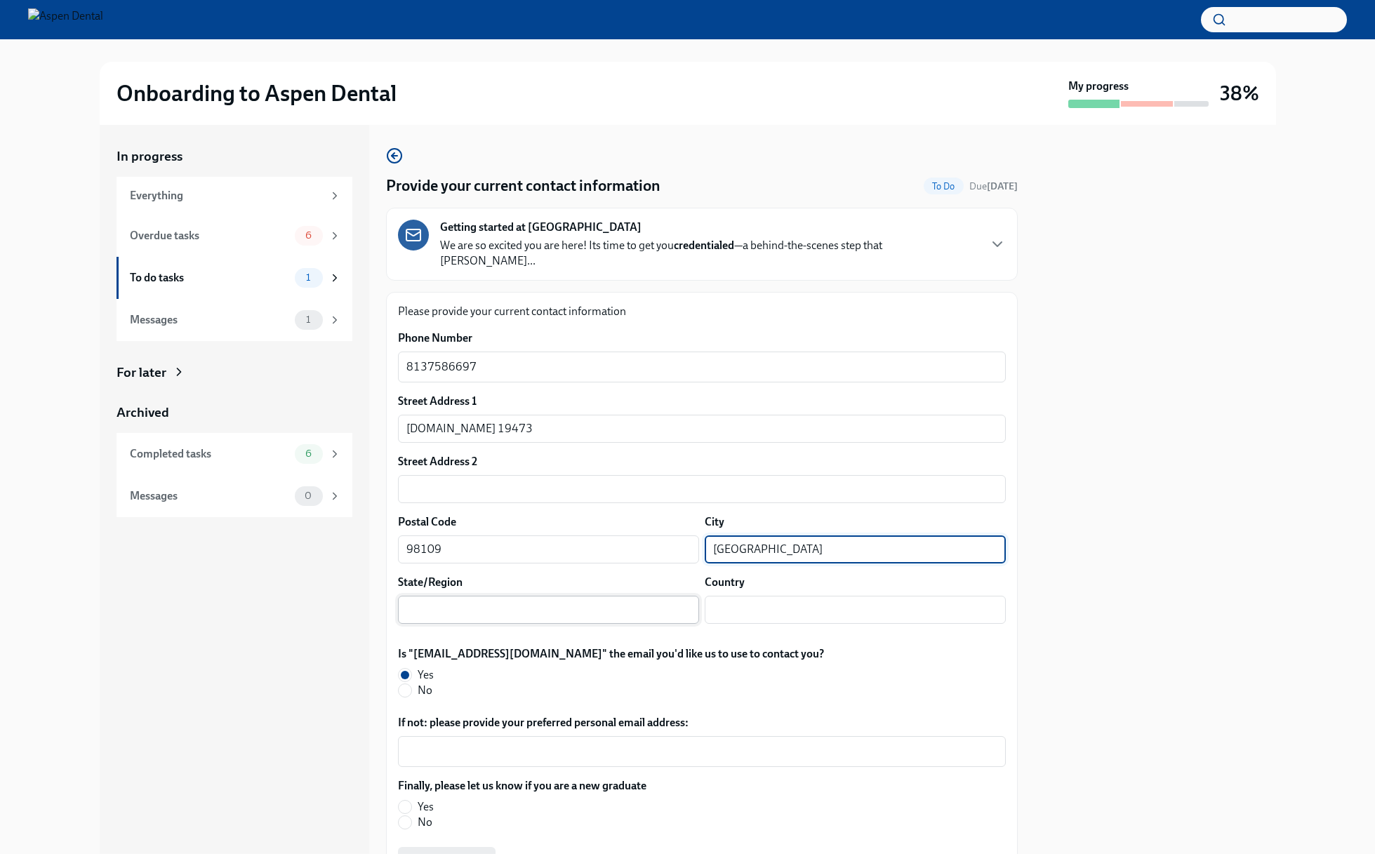
type input "SEATTLE"
click at [620, 597] on input "text" at bounding box center [548, 609] width 301 height 28
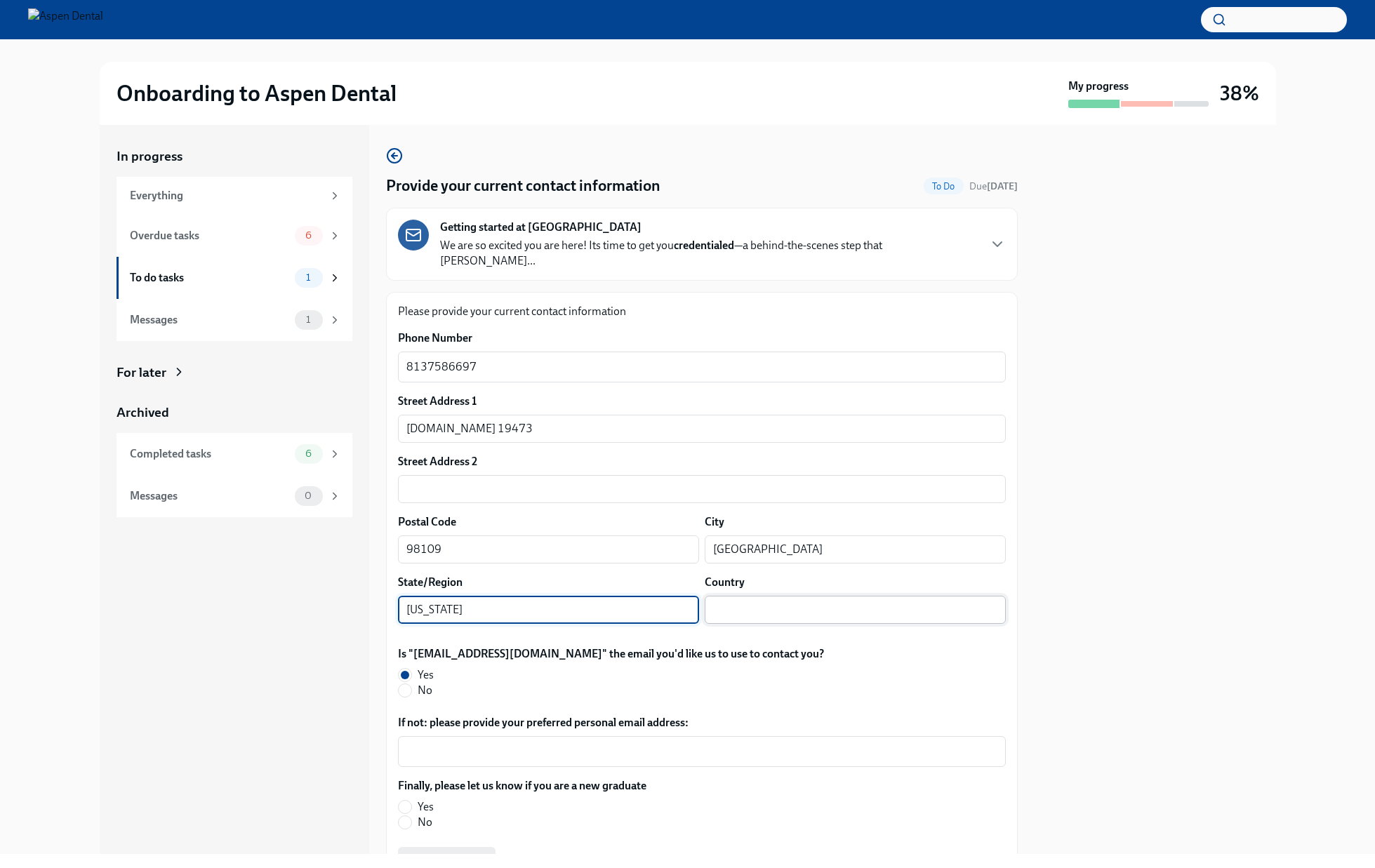
type input "WASHINGTON"
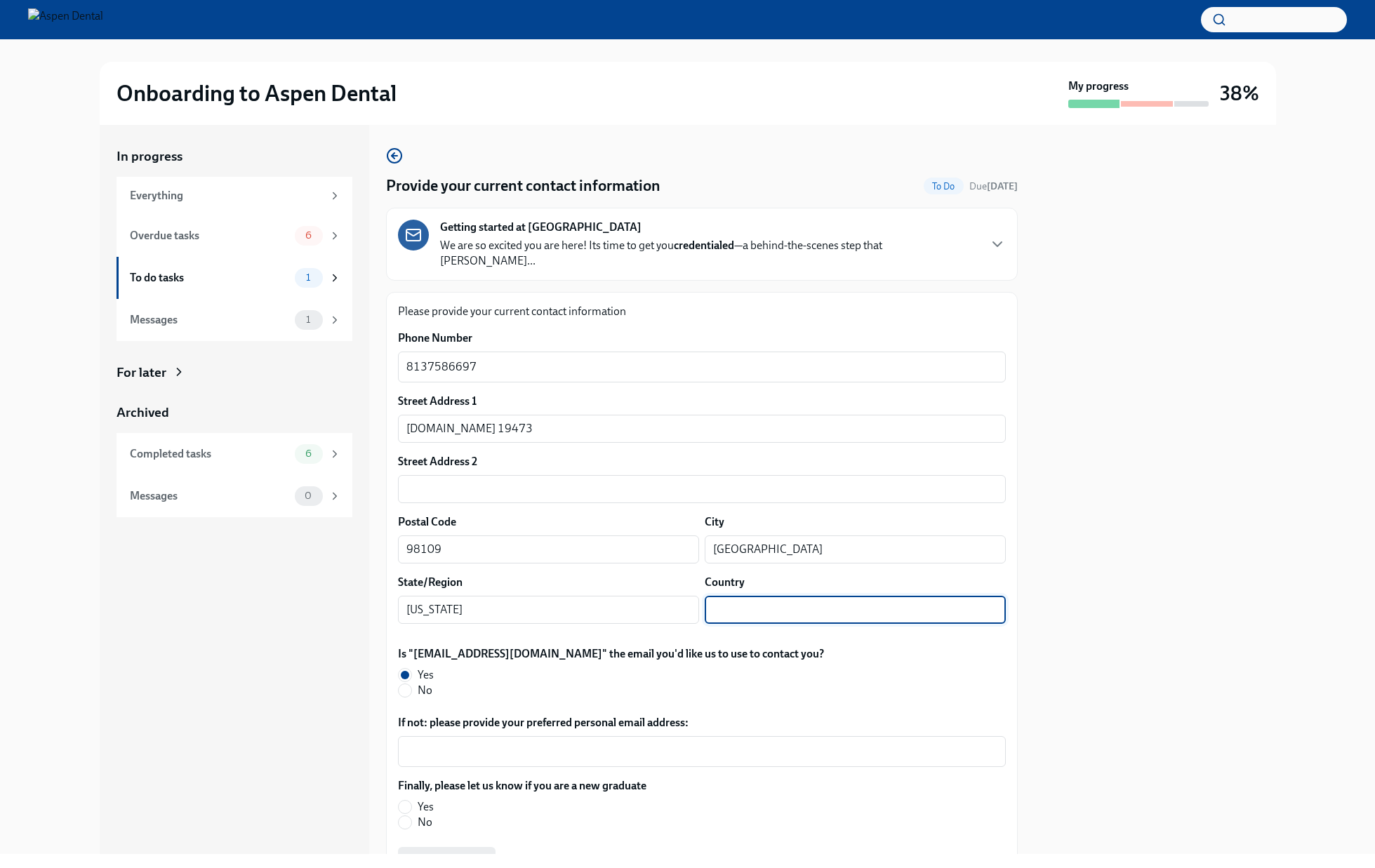
click at [794, 596] on input "text" at bounding box center [855, 609] width 301 height 28
type input "UNITED STATES OF AMERICA"
click at [406, 816] on input "No" at bounding box center [404, 822] width 12 height 12
radio input "true"
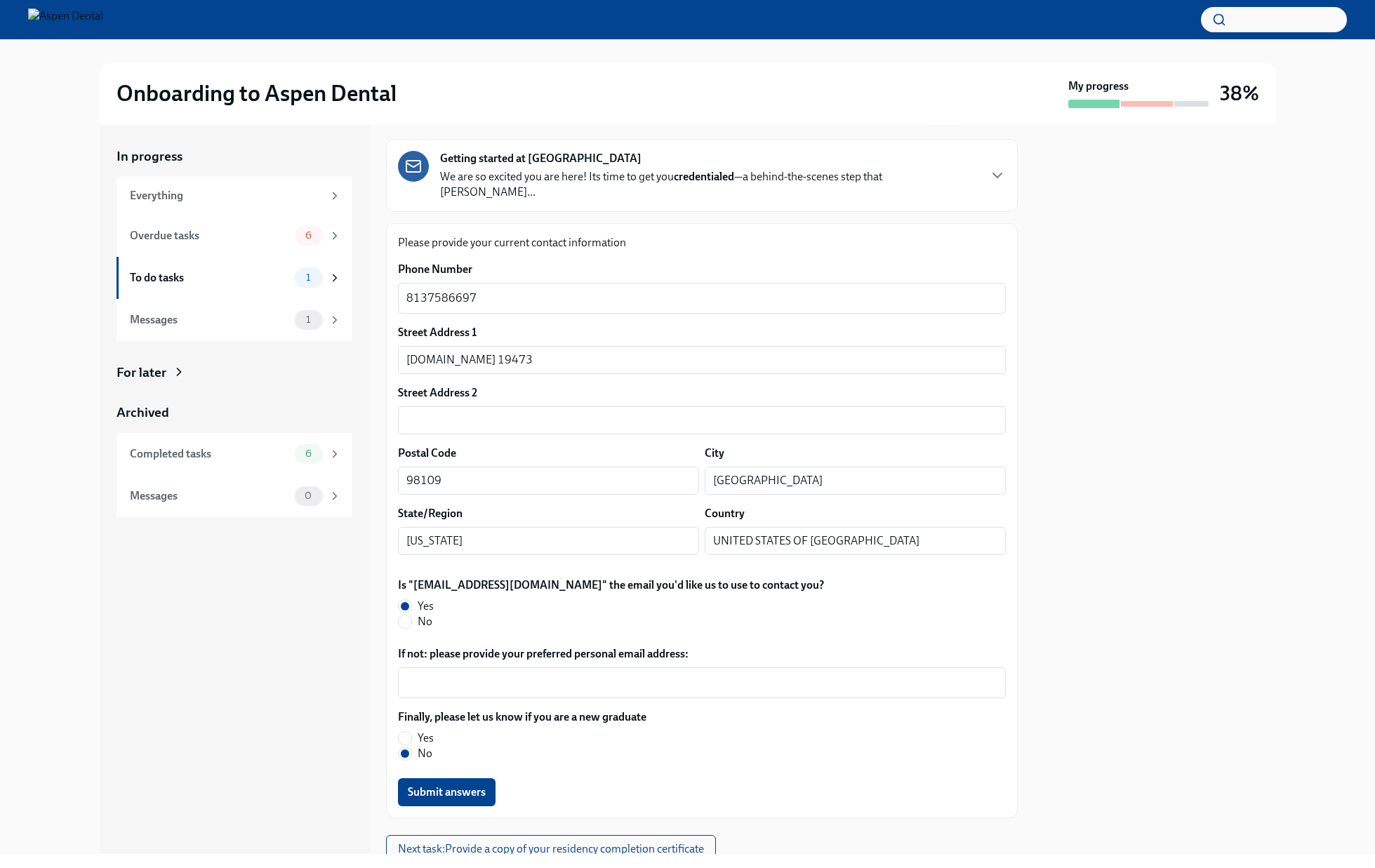
scroll to position [106, 0]
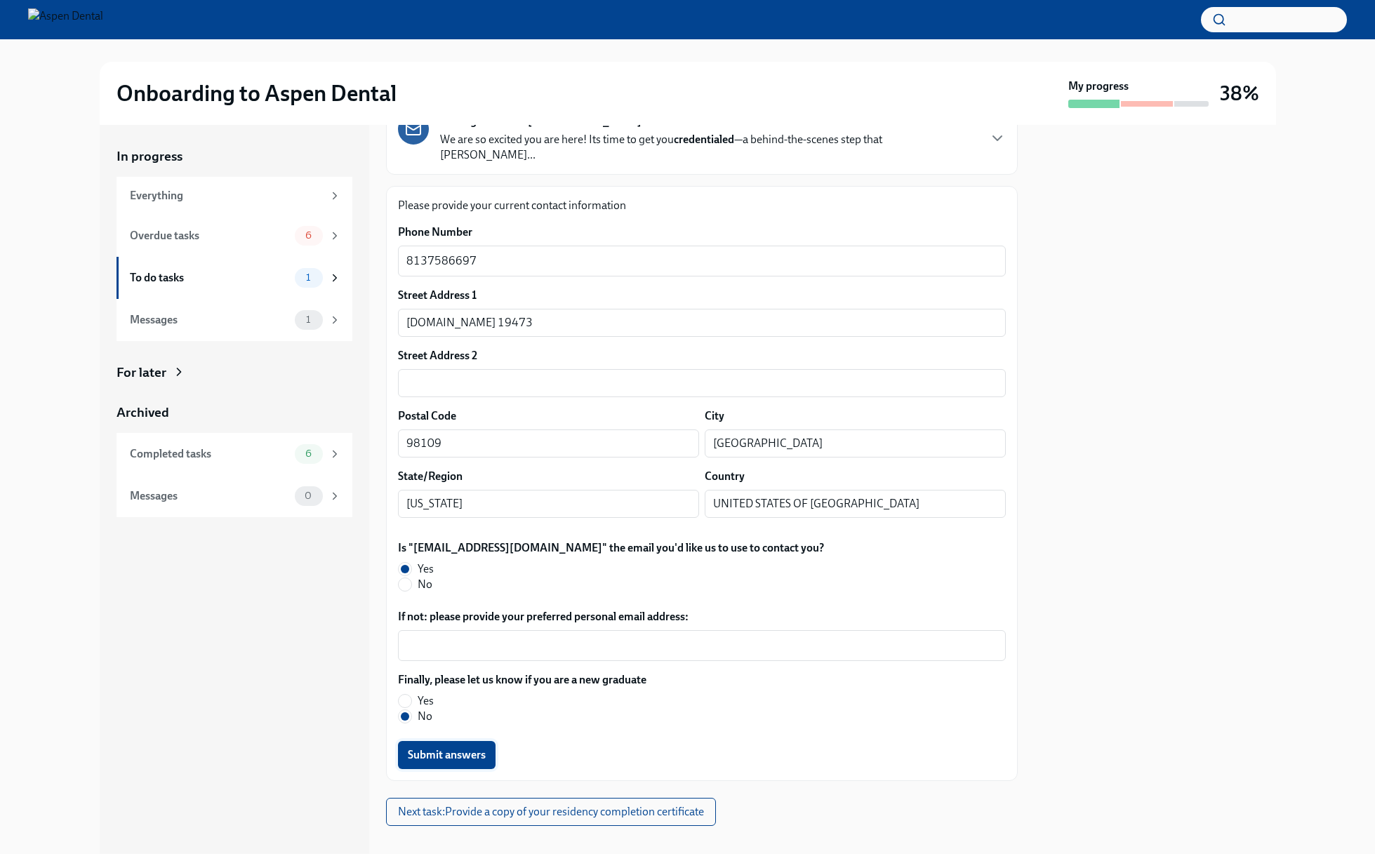
click at [487, 741] on button "Submit answers" at bounding box center [446, 755] width 97 height 28
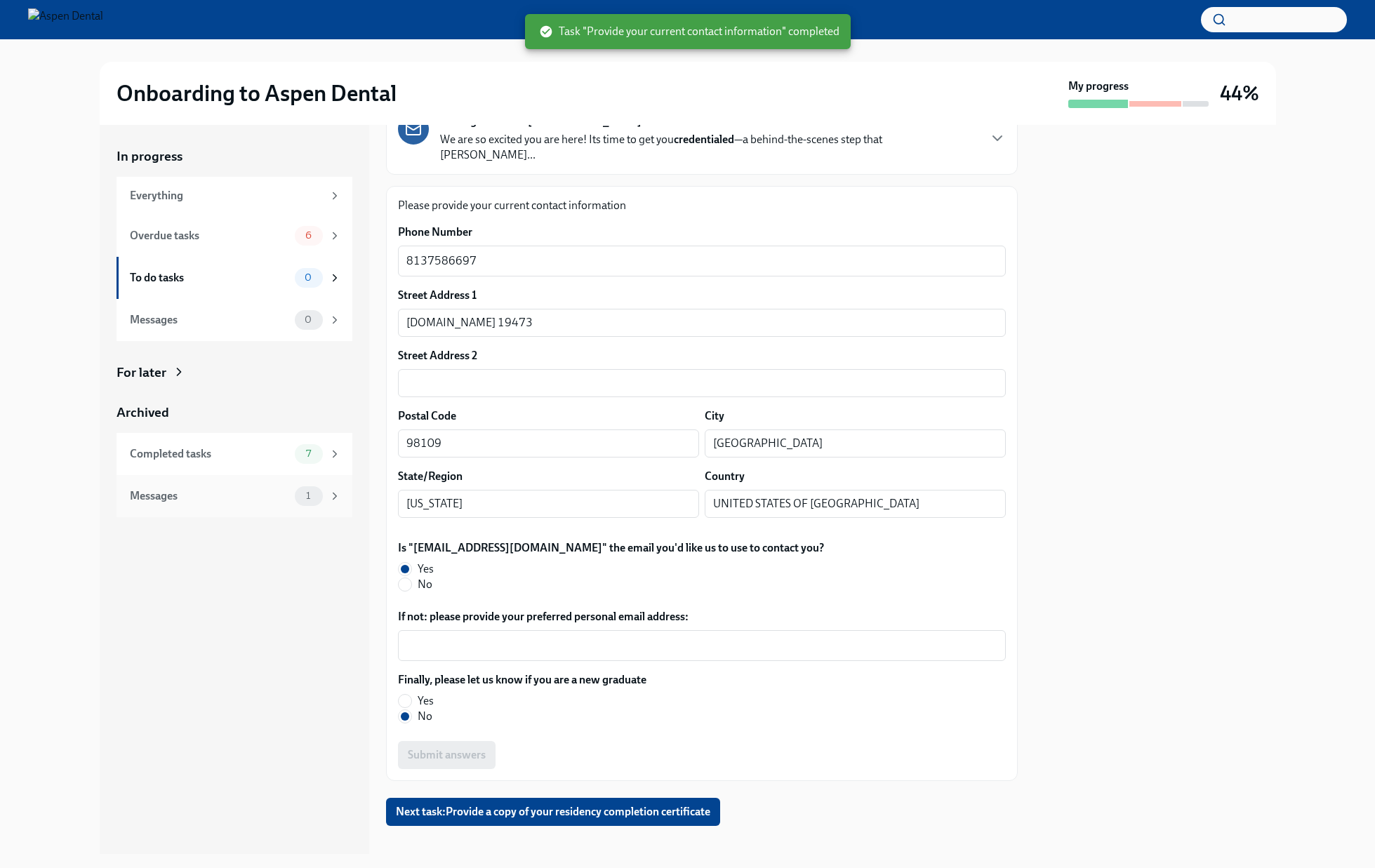
click at [283, 492] on div "Messages" at bounding box center [209, 496] width 160 height 15
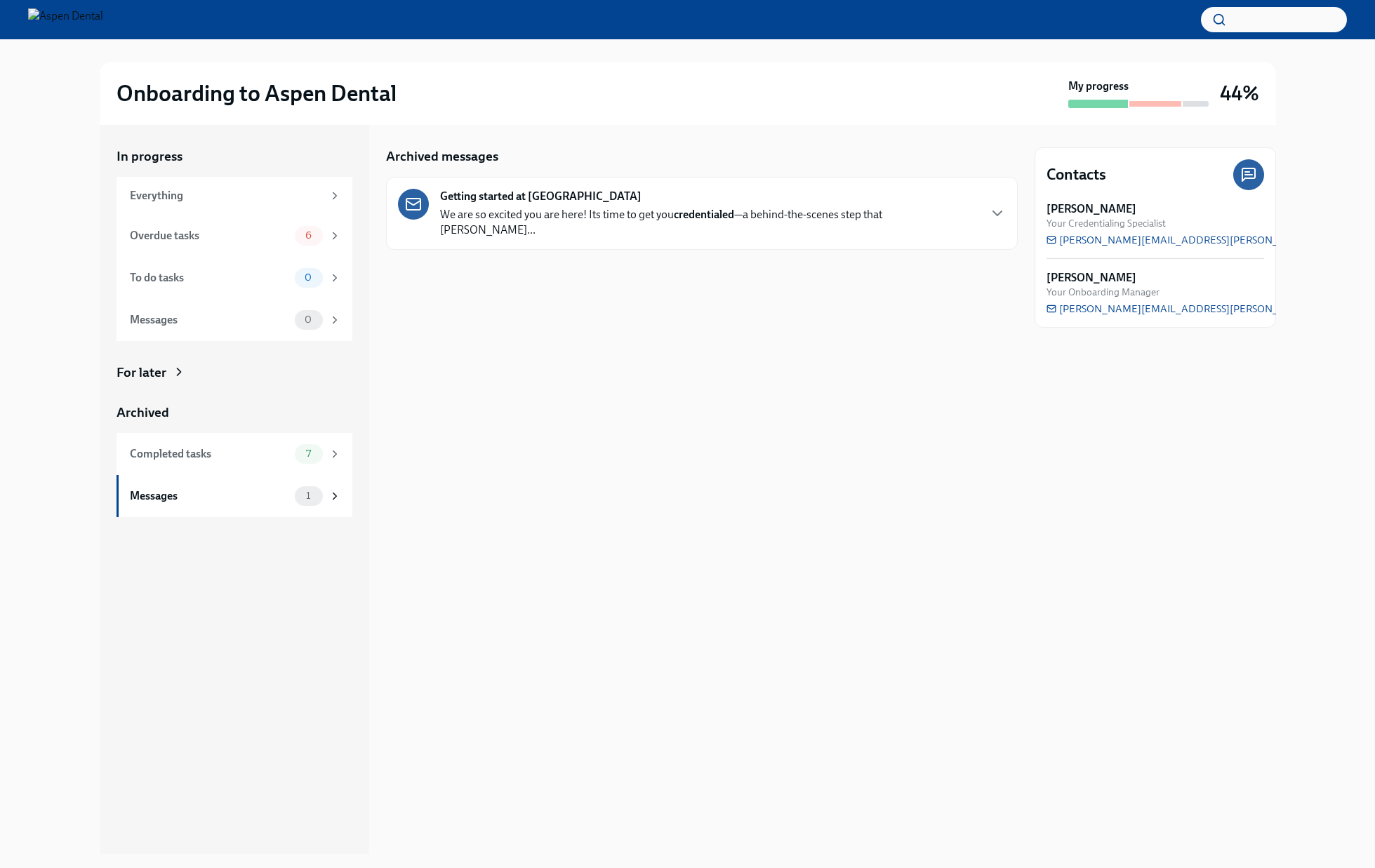
click at [714, 197] on div "Getting started at Aspen Dental We are so excited you are here! Its time to get…" at bounding box center [708, 213] width 538 height 49
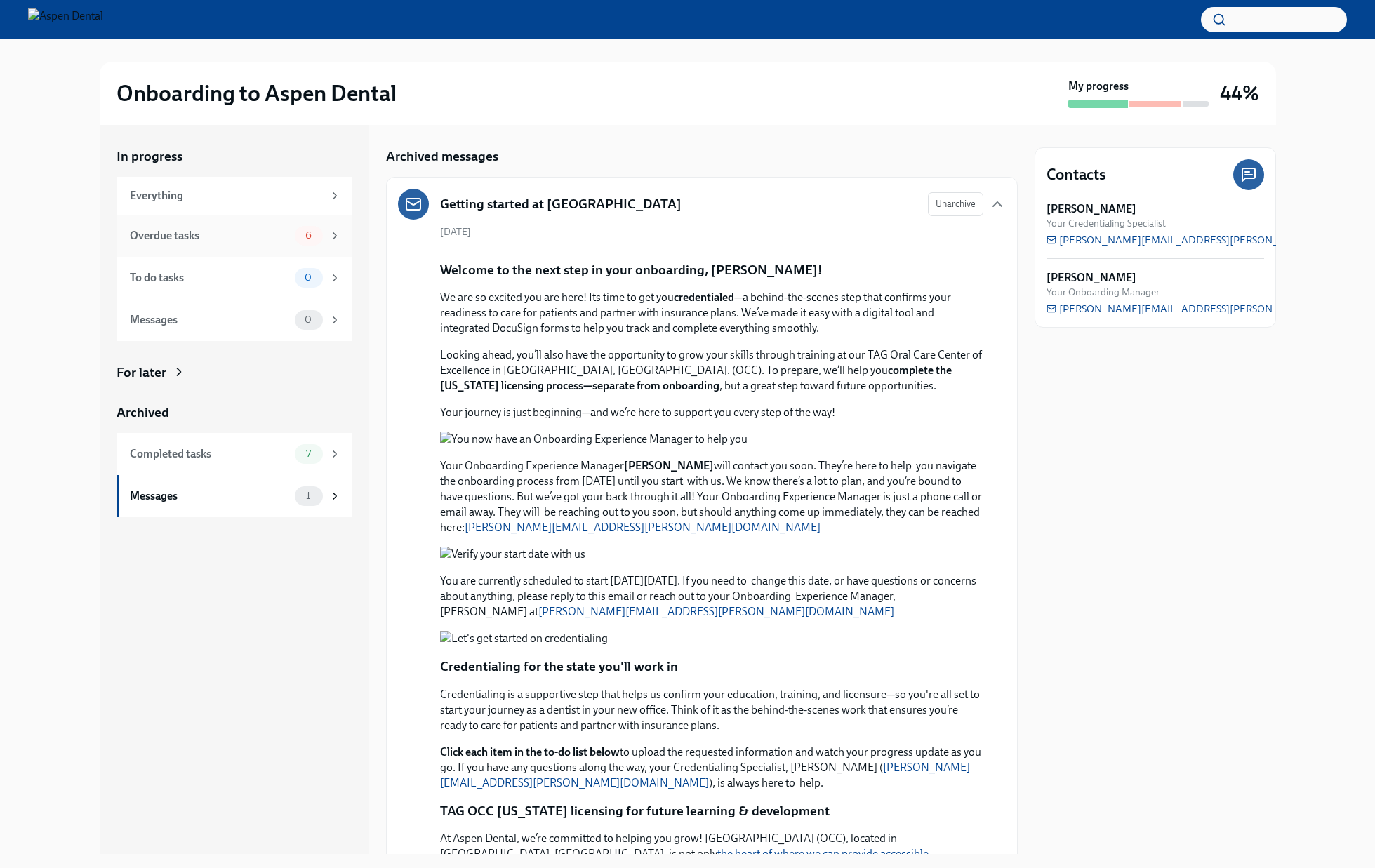
click at [256, 237] on div "Overdue tasks" at bounding box center [209, 235] width 160 height 15
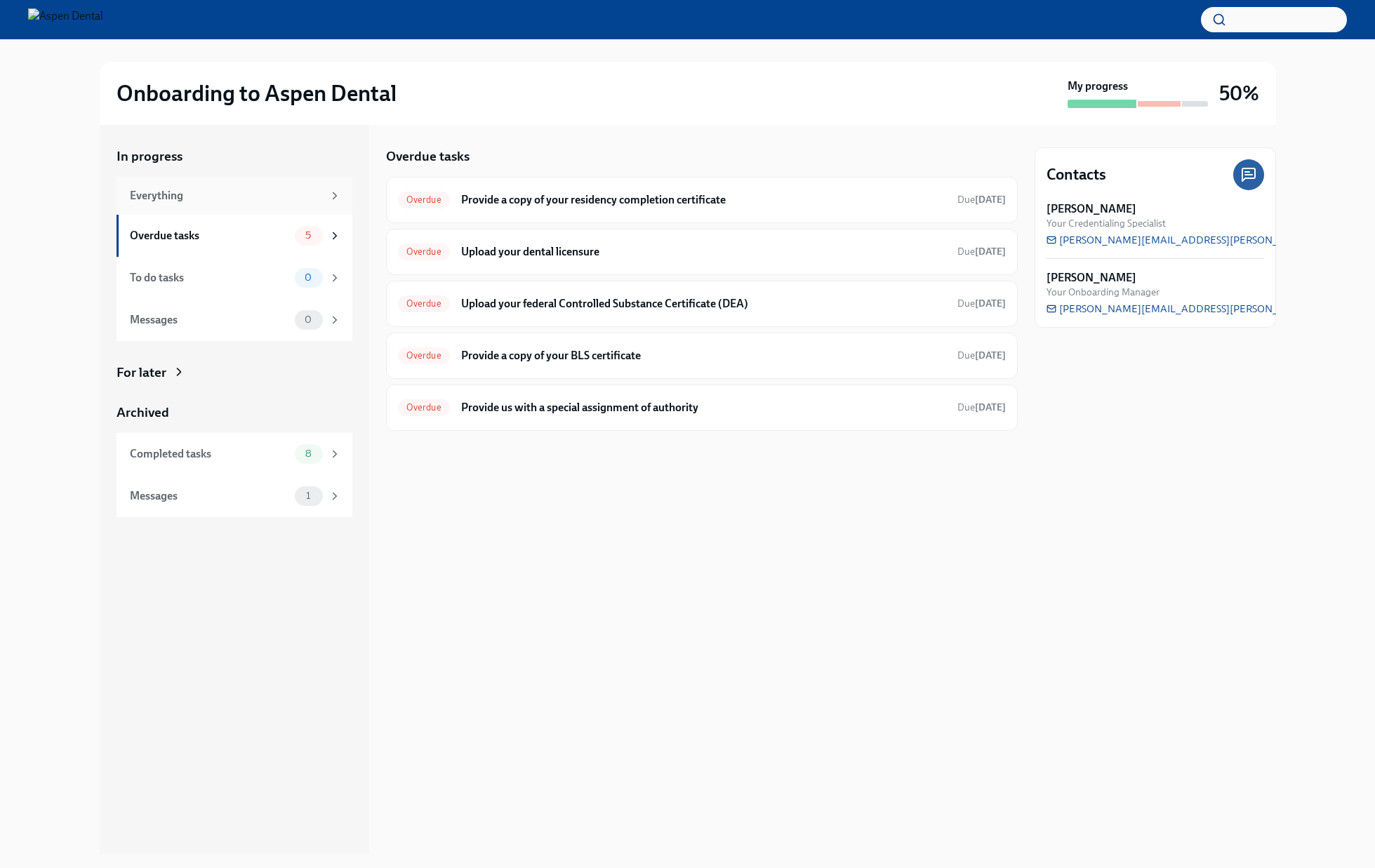
click at [261, 191] on div "Everything" at bounding box center [226, 195] width 193 height 15
click at [639, 412] on h6 "Provide us with a special assignment of authority" at bounding box center [704, 407] width 485 height 15
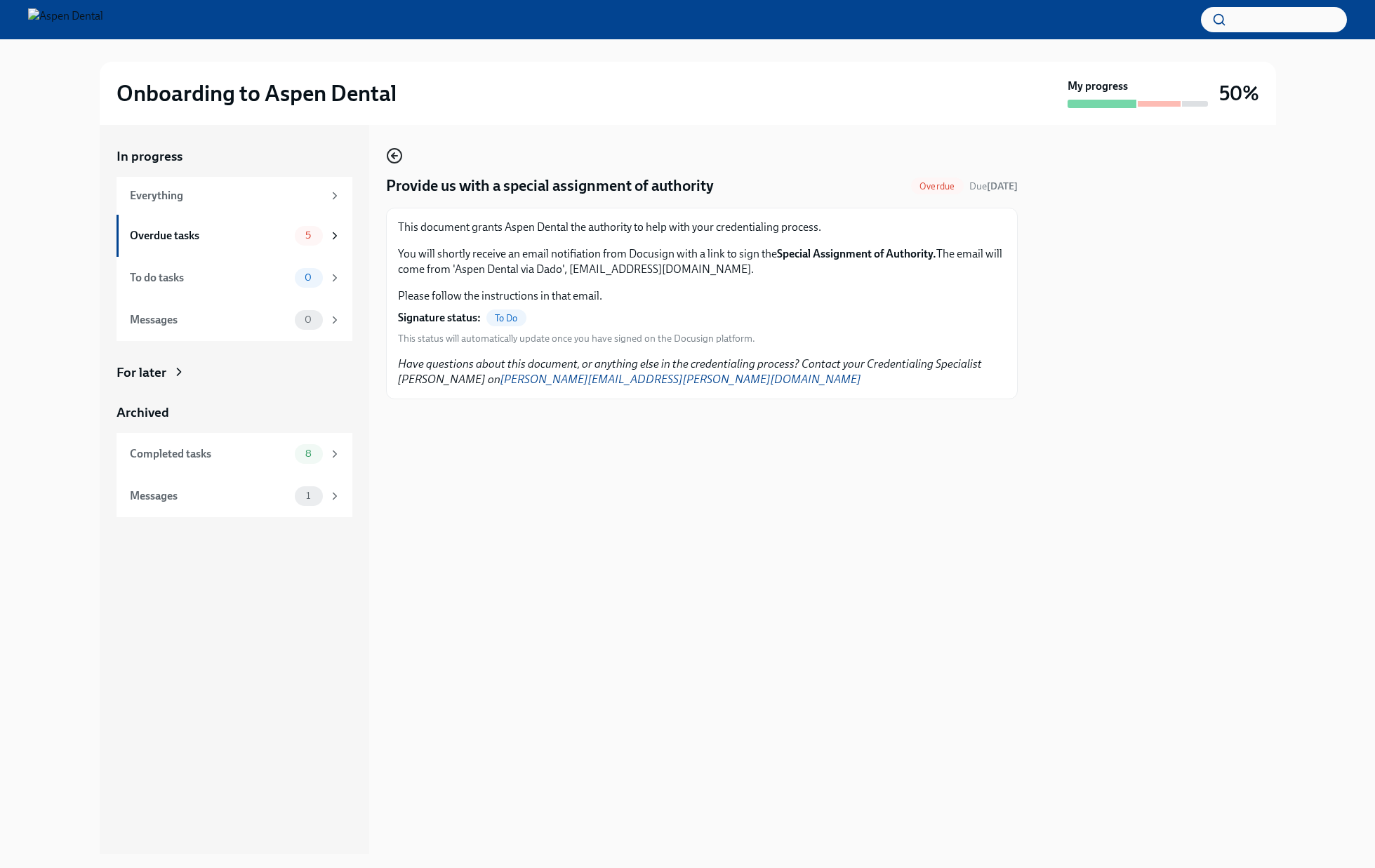
click at [389, 156] on icon "button" at bounding box center [394, 155] width 17 height 17
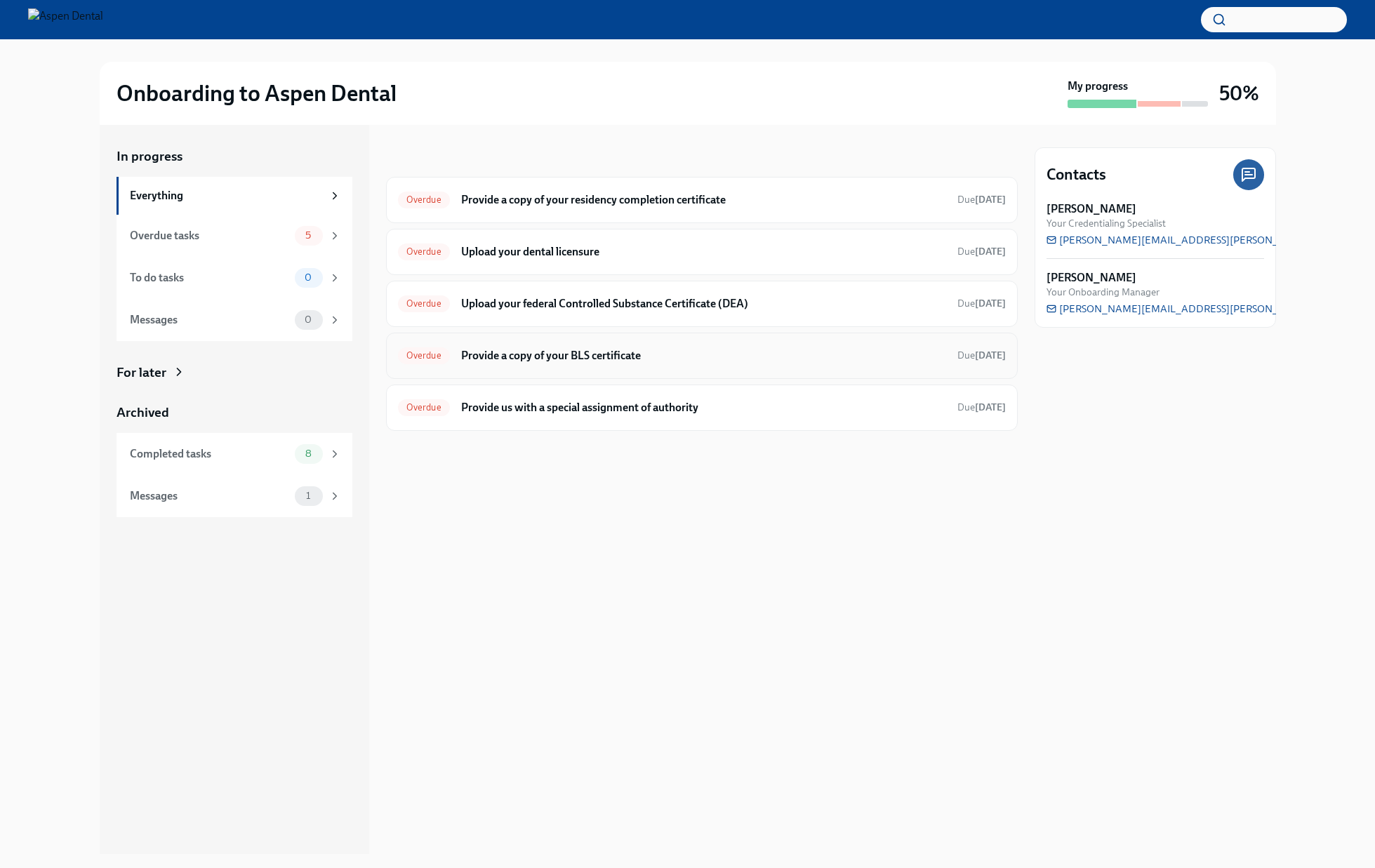
click at [628, 357] on h6 "Provide a copy of your BLS certificate" at bounding box center [704, 355] width 485 height 15
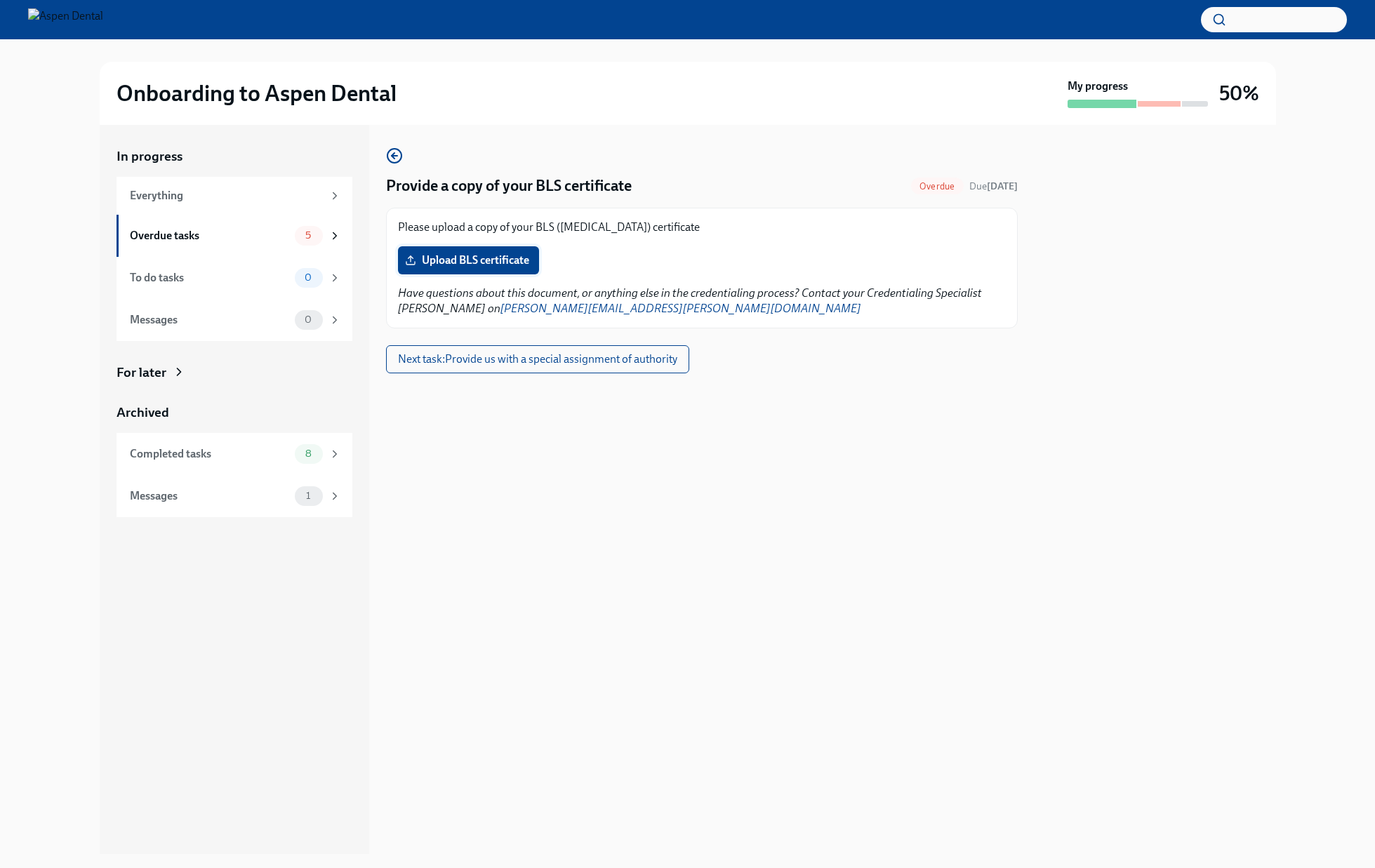
click at [470, 263] on span "Upload BLS certificate" at bounding box center [469, 260] width 121 height 14
click at [0, 0] on input "Upload BLS certificate" at bounding box center [0, 0] width 0 height 0
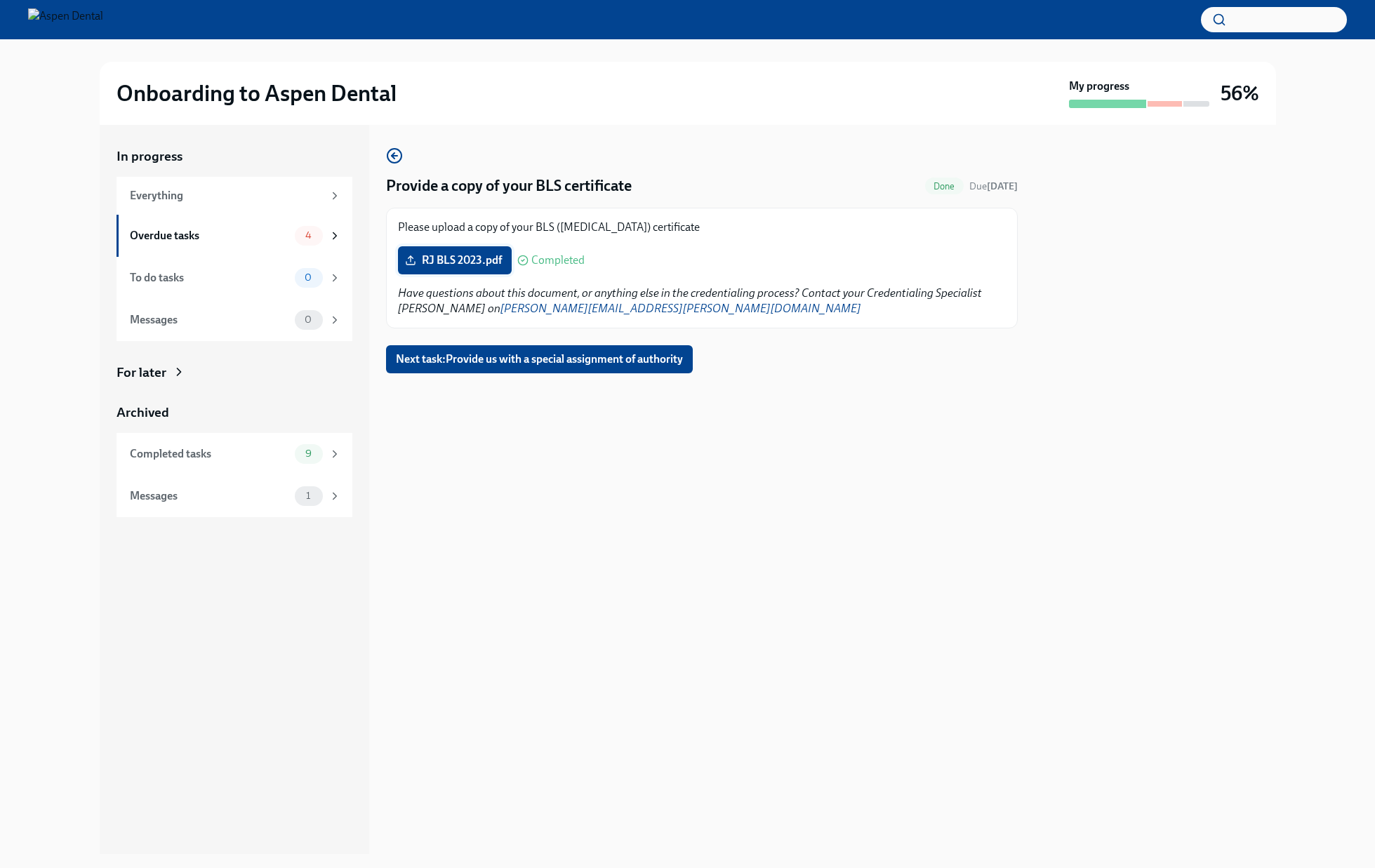
click at [455, 260] on span "RJ BLS 2023.pdf" at bounding box center [455, 260] width 94 height 14
click at [0, 0] on input "RJ BLS 2023.pdf" at bounding box center [0, 0] width 0 height 0
click at [411, 260] on icon at bounding box center [411, 261] width 12 height 12
click at [0, 0] on input "RJ BLS 2023.pdf" at bounding box center [0, 0] width 0 height 0
click at [463, 262] on span "RJ BLS 2023.pdf" at bounding box center [455, 260] width 94 height 14
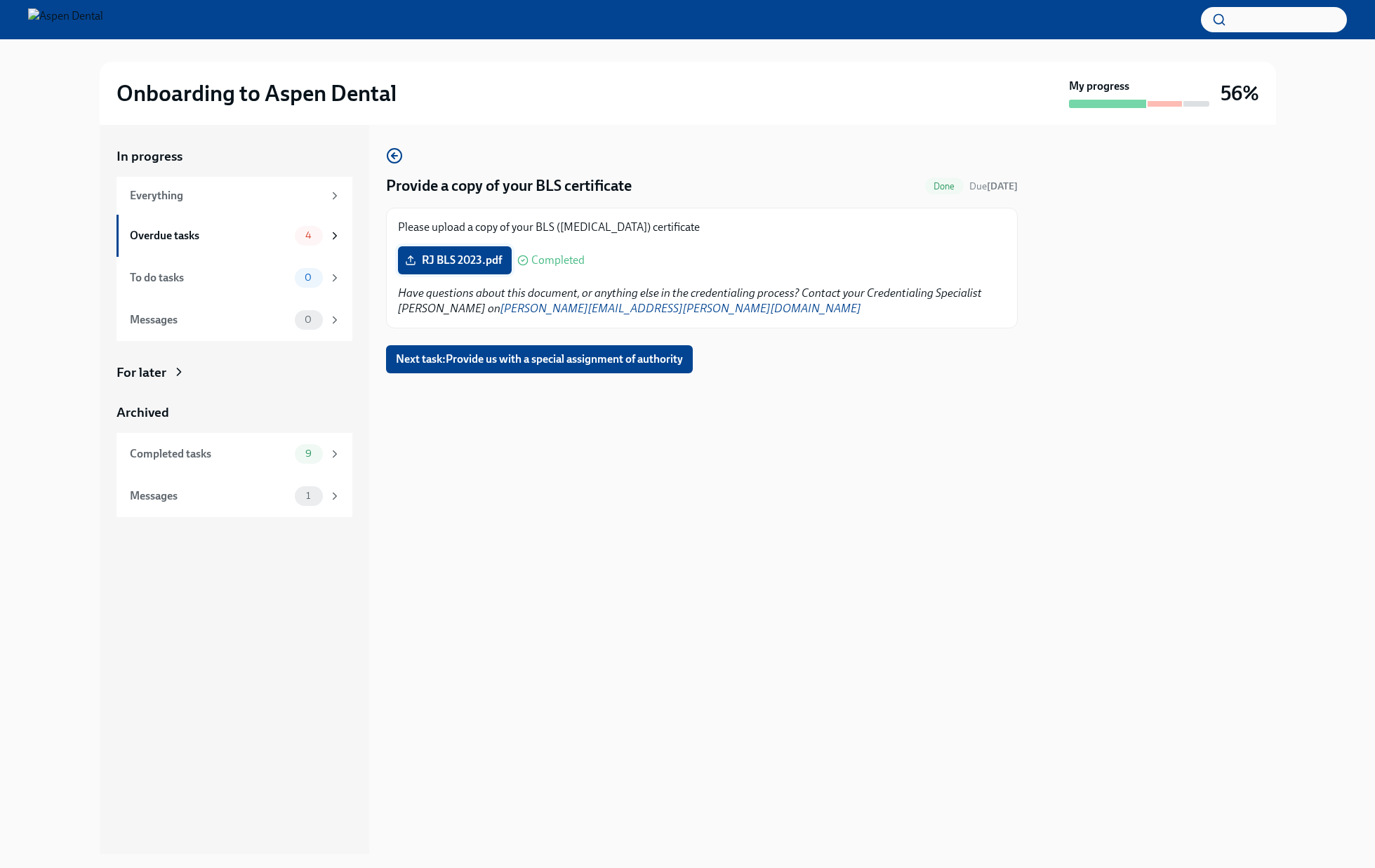
click at [0, 0] on input "RJ BLS 2023.pdf" at bounding box center [0, 0] width 0 height 0
click at [264, 238] on div "Overdue tasks" at bounding box center [209, 235] width 160 height 15
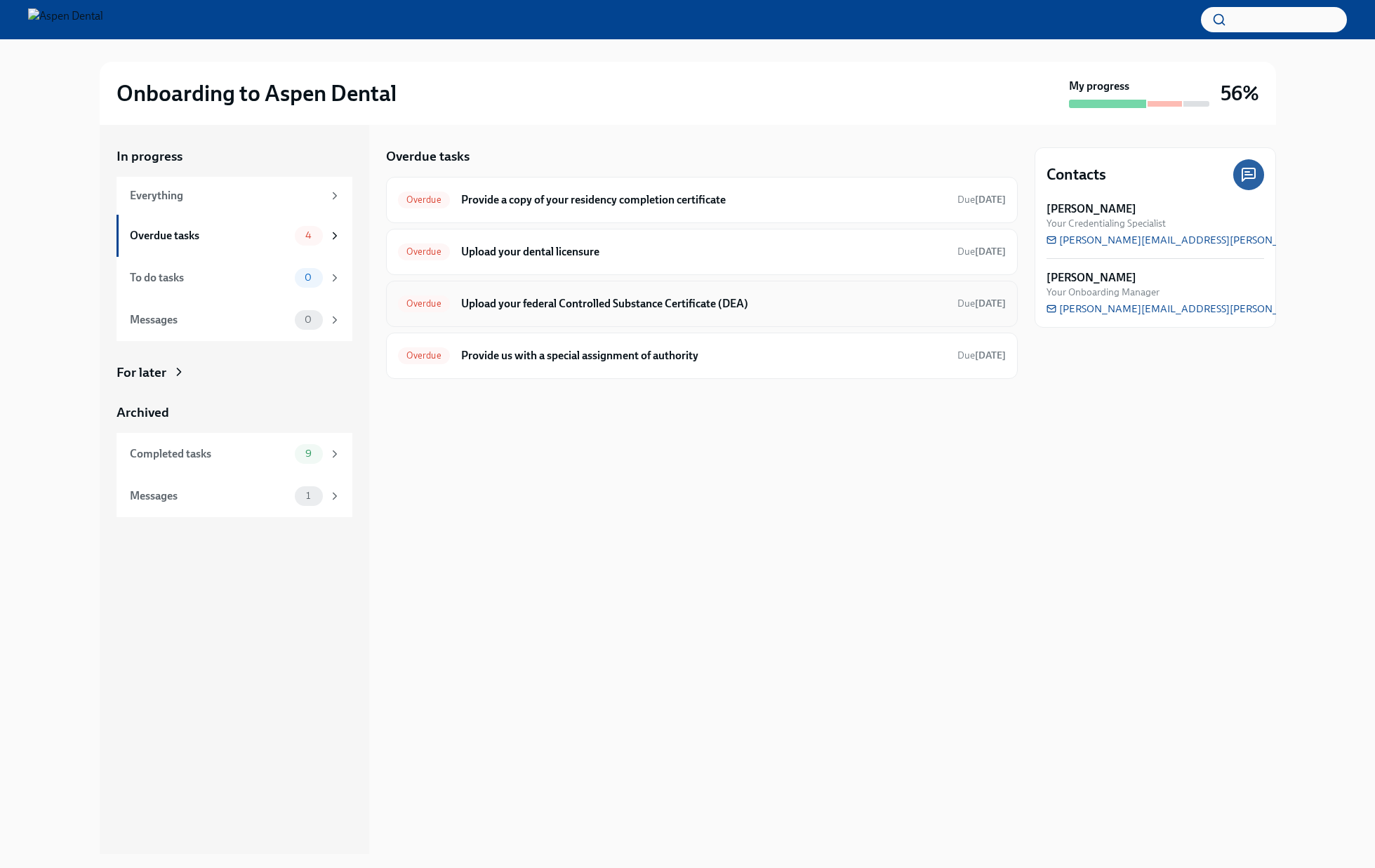
click at [685, 303] on h6 "Upload your federal Controlled Substance Certificate (DEA)" at bounding box center [704, 303] width 485 height 15
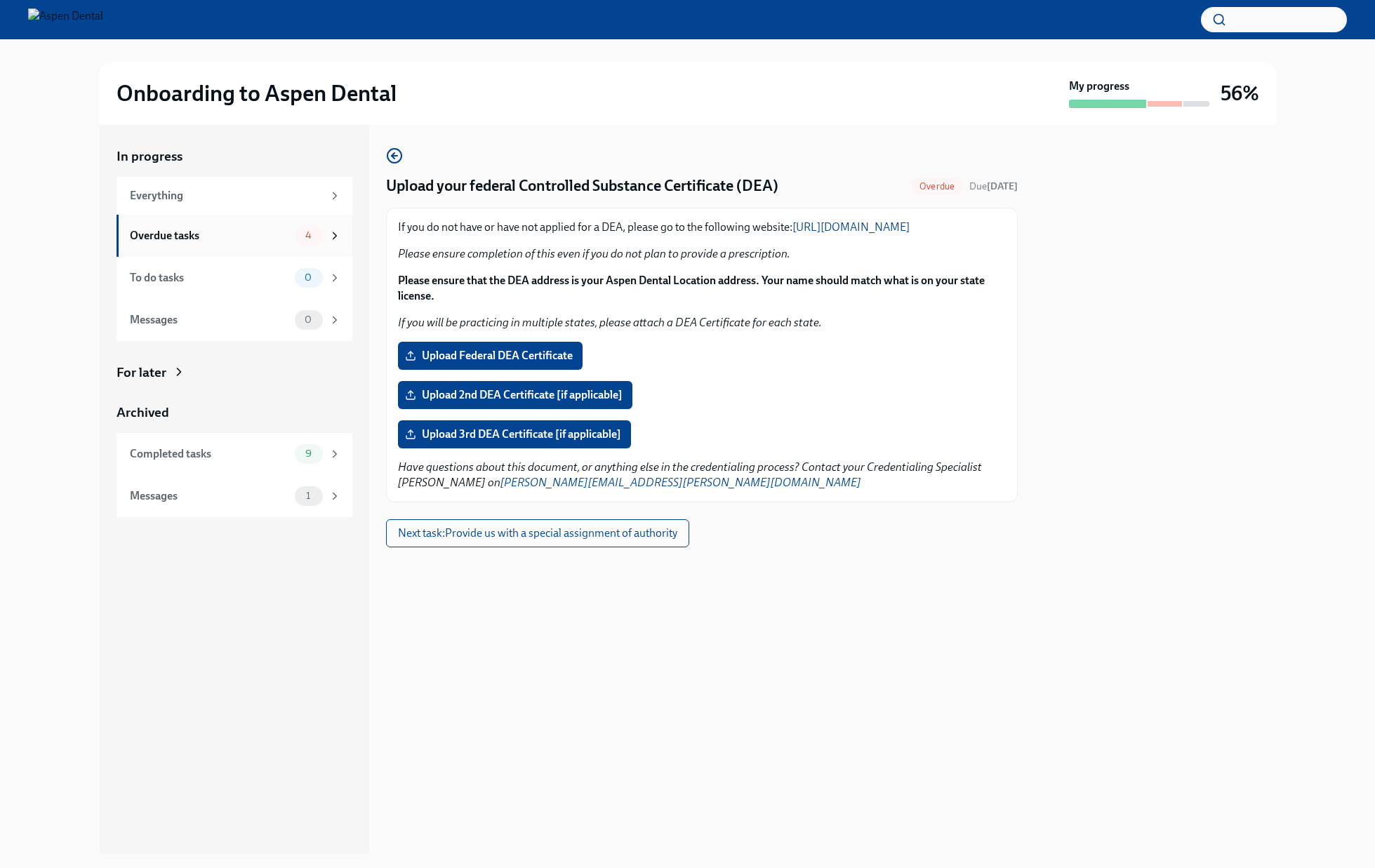
click at [256, 237] on div "Overdue tasks" at bounding box center [209, 235] width 160 height 15
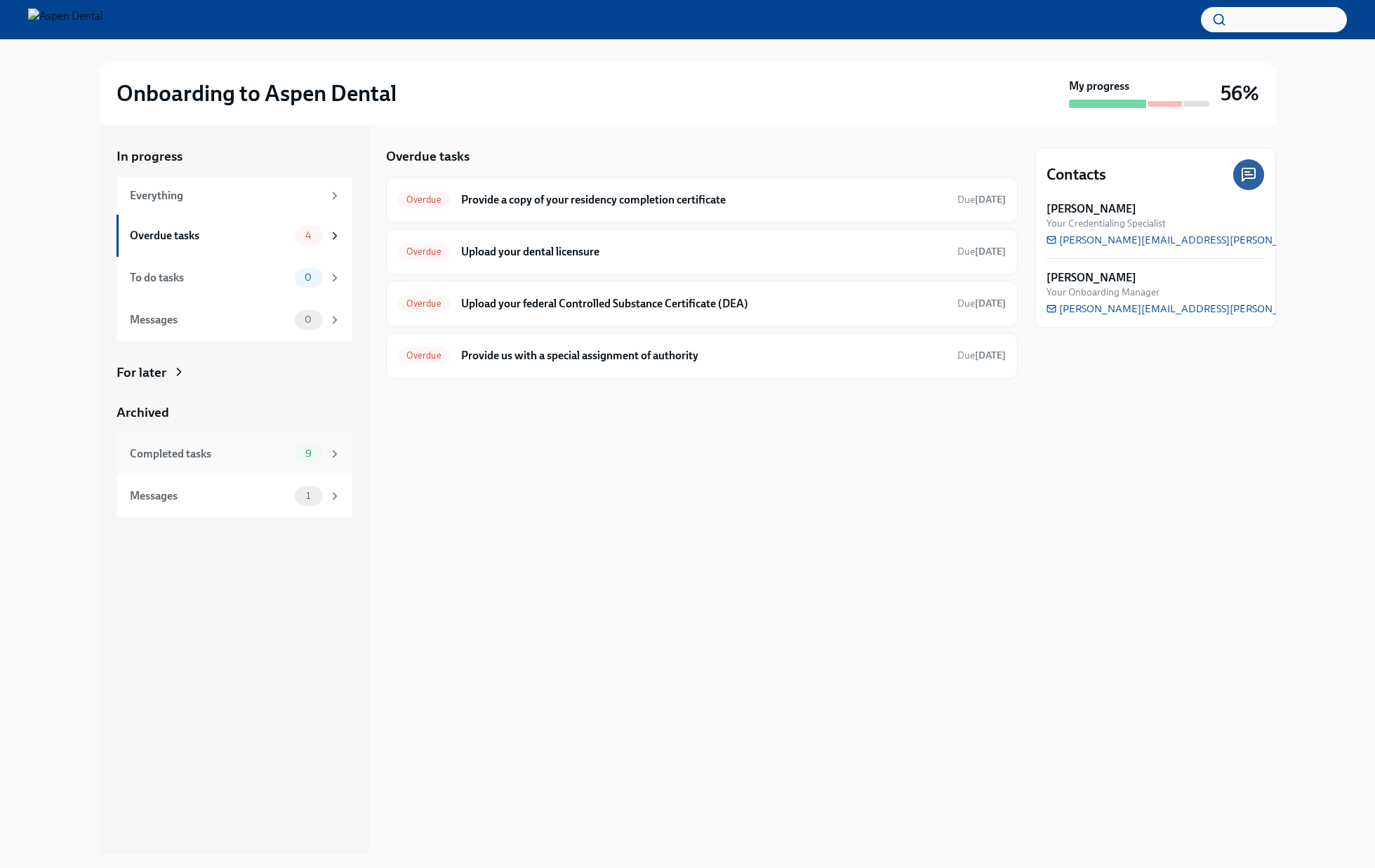
click at [275, 455] on div "Completed tasks" at bounding box center [209, 453] width 160 height 15
